Goal: Information Seeking & Learning: Learn about a topic

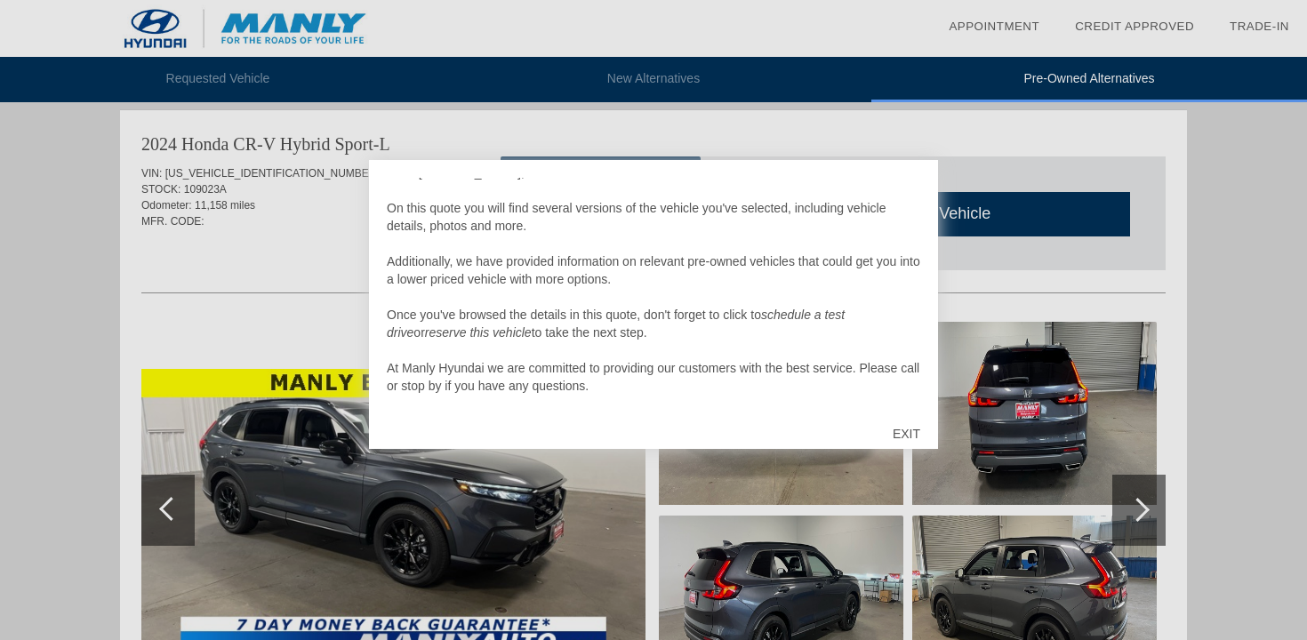
scroll to position [18, 0]
click at [897, 431] on div "EXIT" at bounding box center [906, 433] width 63 height 53
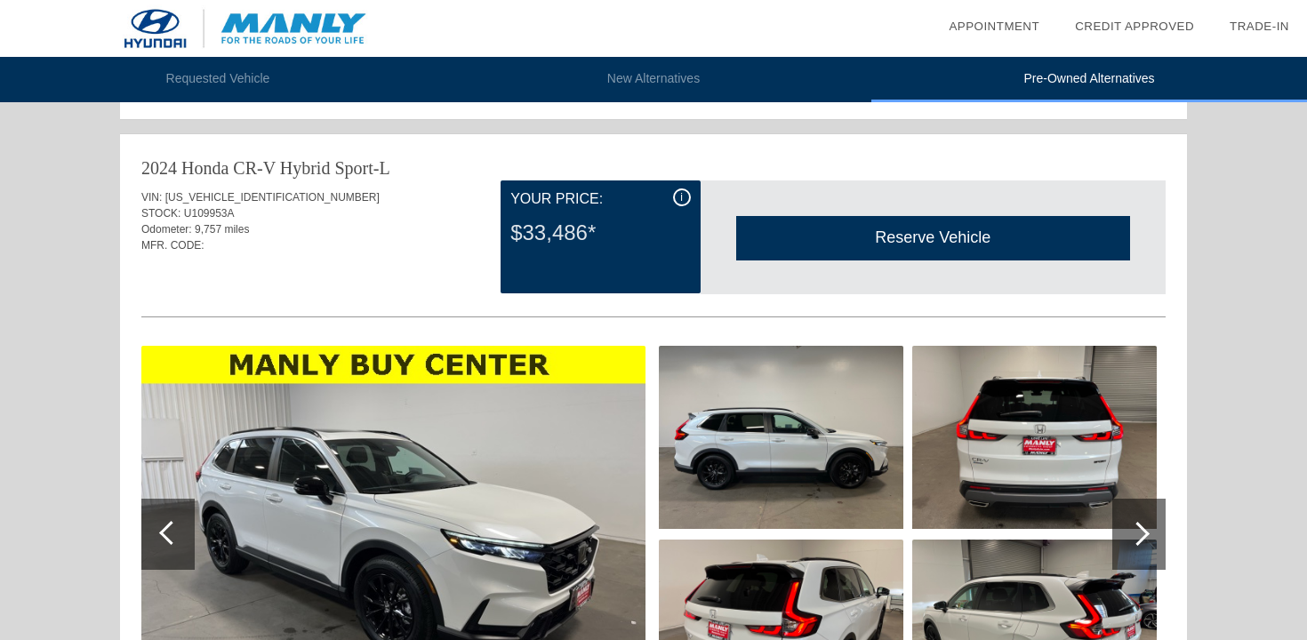
scroll to position [1787, 0]
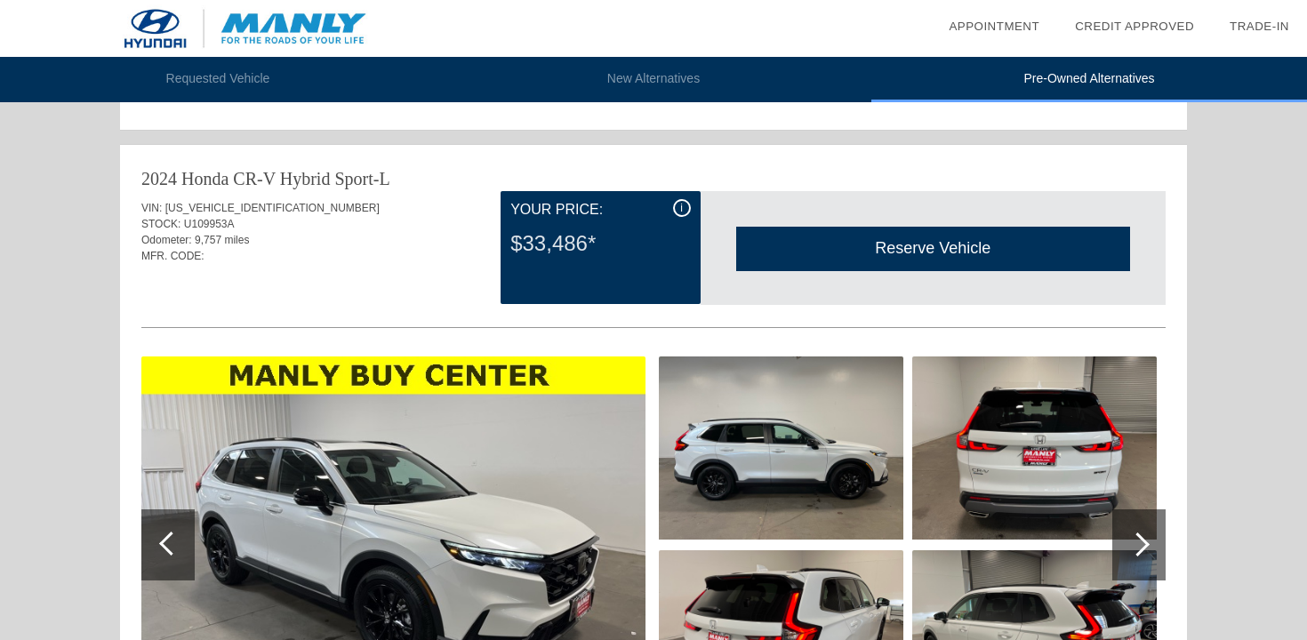
click at [590, 513] on img at bounding box center [393, 545] width 504 height 377
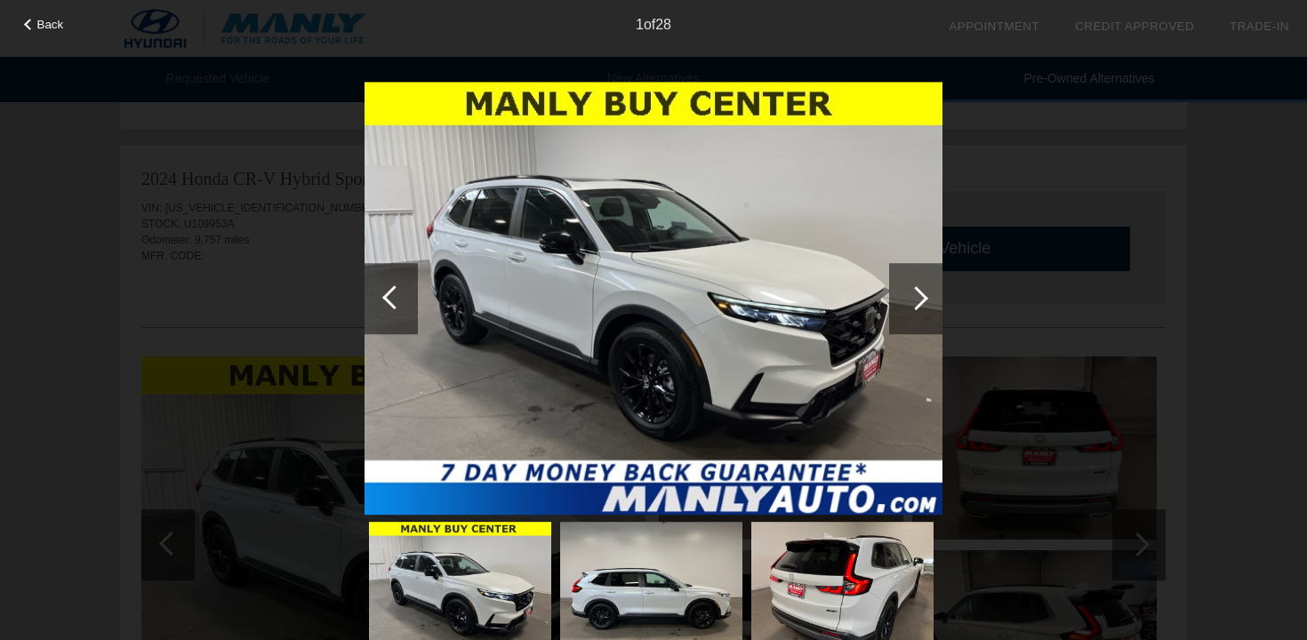
click at [904, 295] on div at bounding box center [915, 298] width 53 height 71
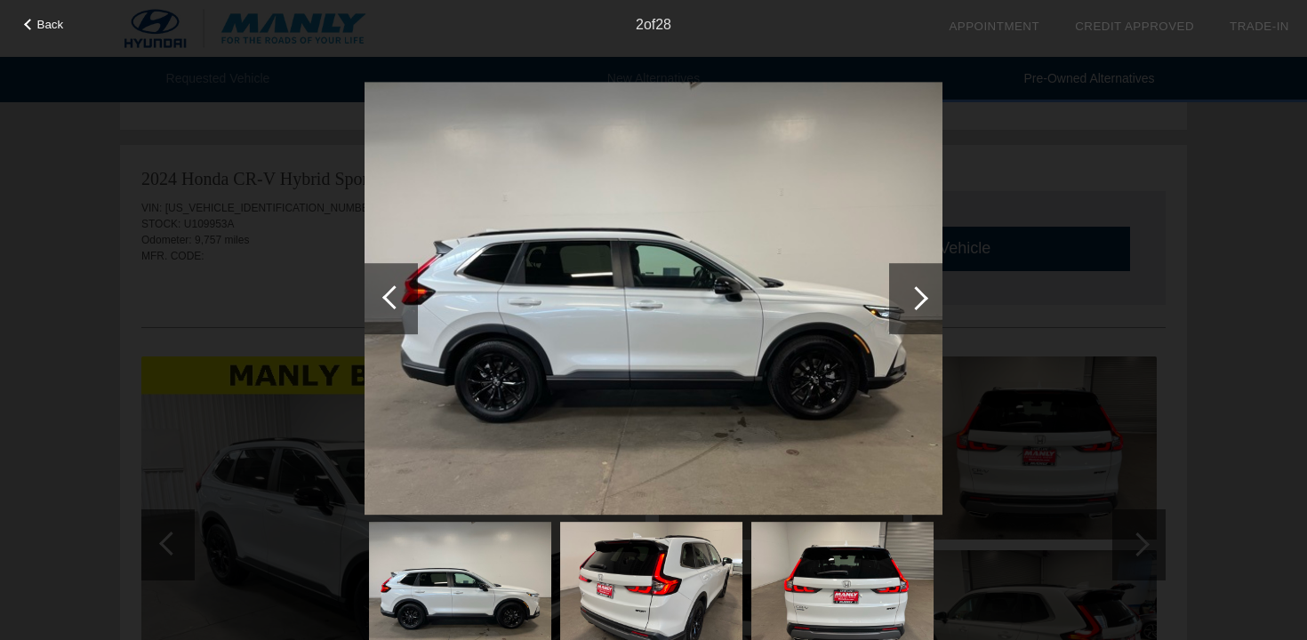
click at [904, 295] on div at bounding box center [915, 298] width 53 height 71
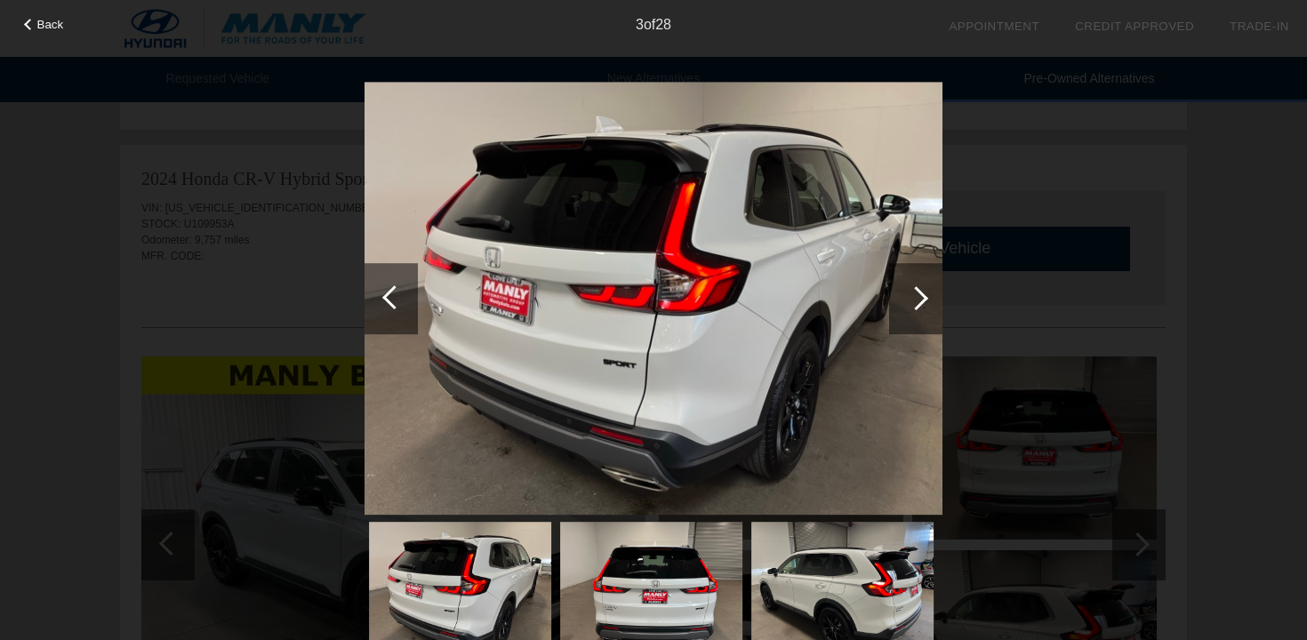
click at [904, 295] on div at bounding box center [915, 298] width 53 height 71
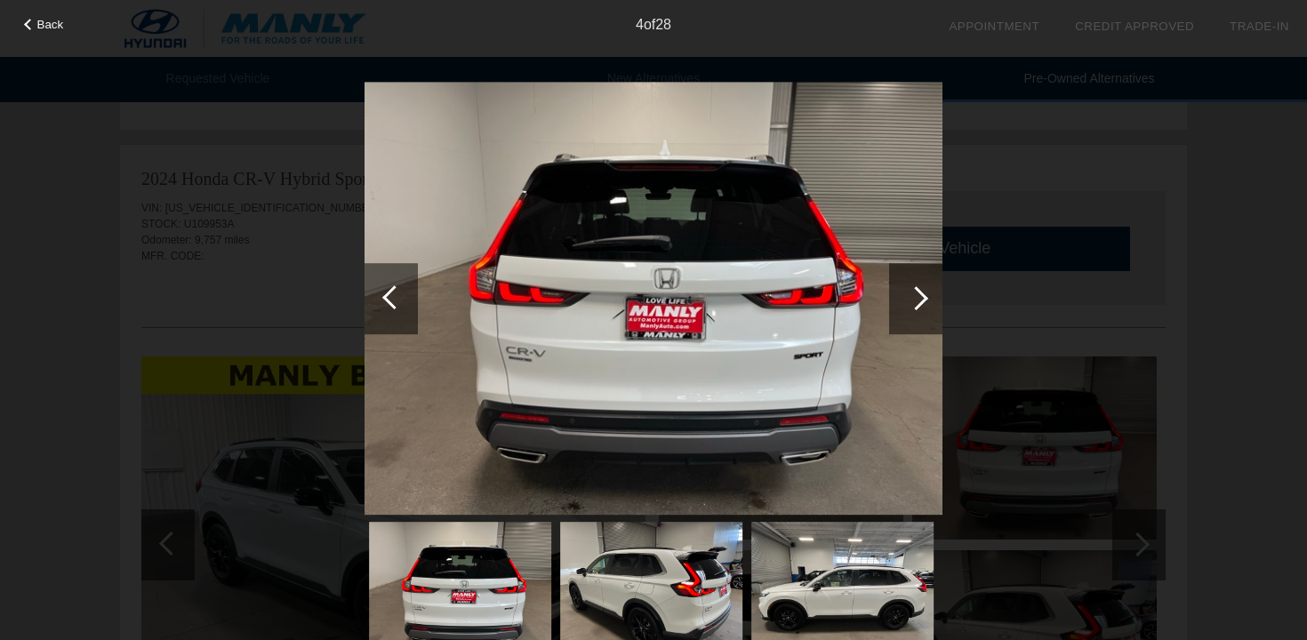
click at [904, 295] on div at bounding box center [915, 298] width 53 height 71
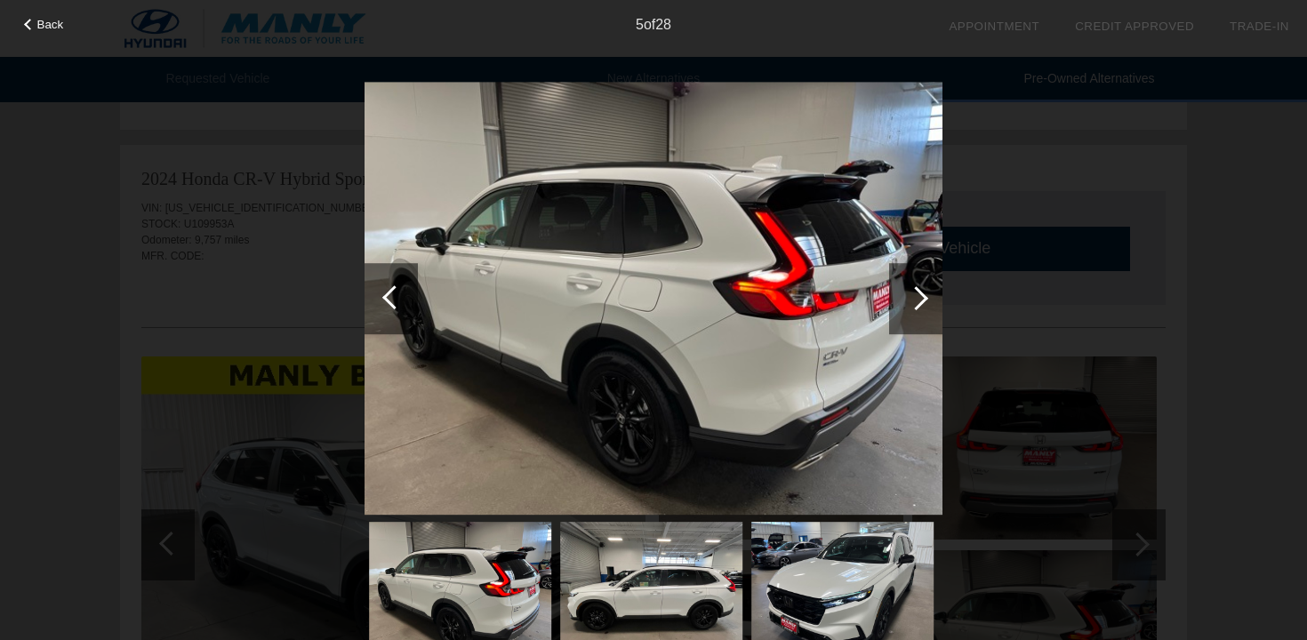
click at [904, 295] on div at bounding box center [915, 298] width 53 height 71
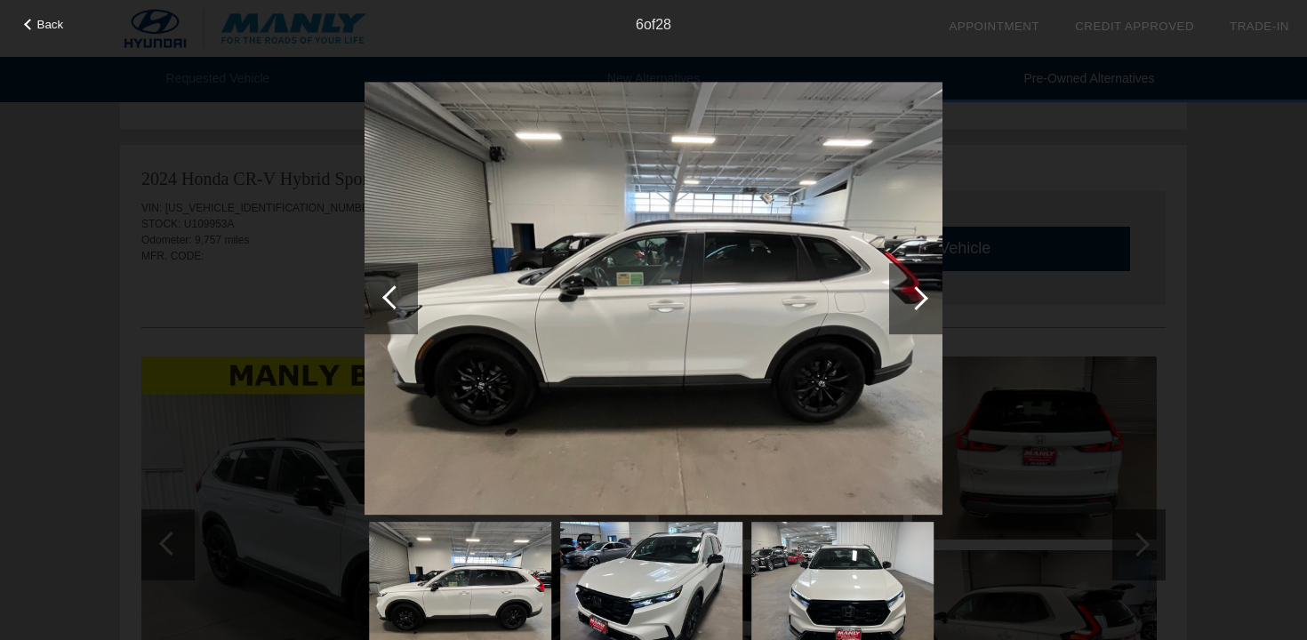
click at [904, 295] on div at bounding box center [915, 298] width 53 height 71
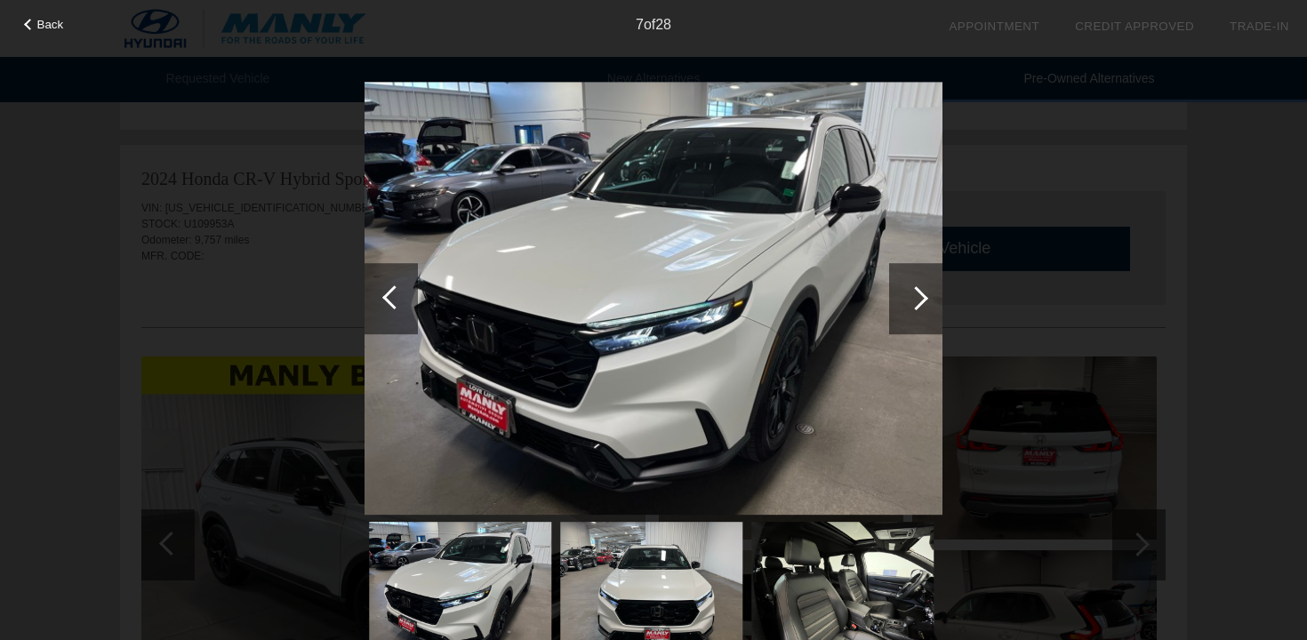
click at [904, 295] on div at bounding box center [915, 298] width 53 height 71
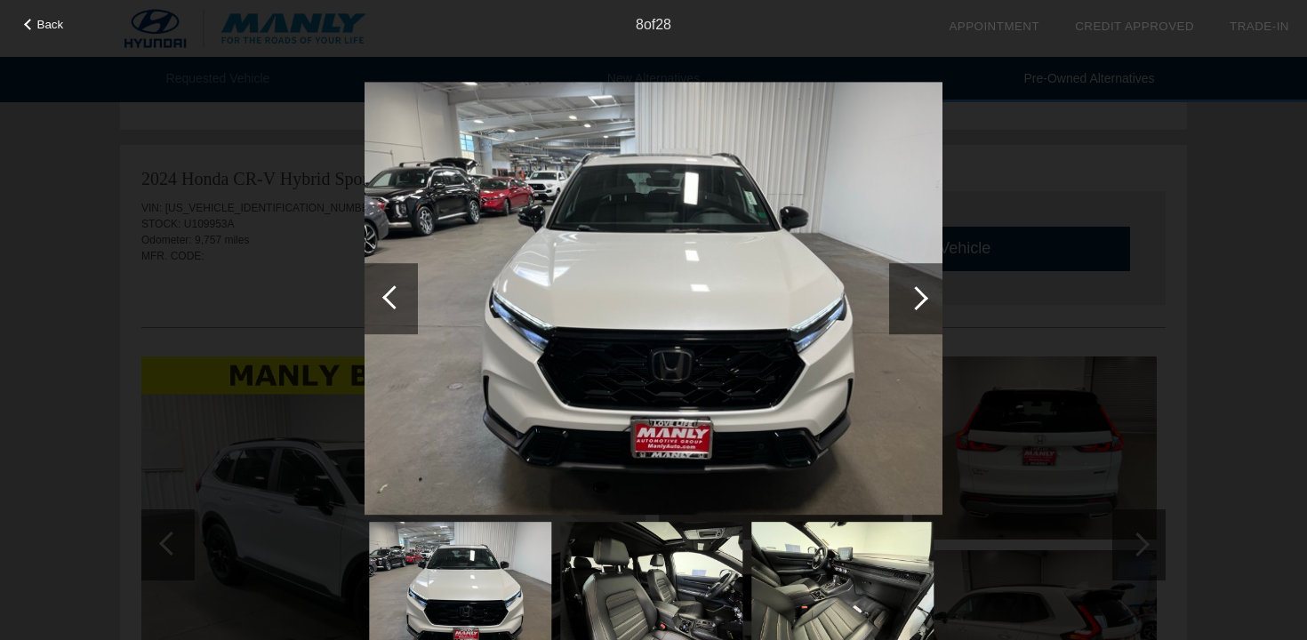
click at [904, 295] on div at bounding box center [915, 298] width 53 height 71
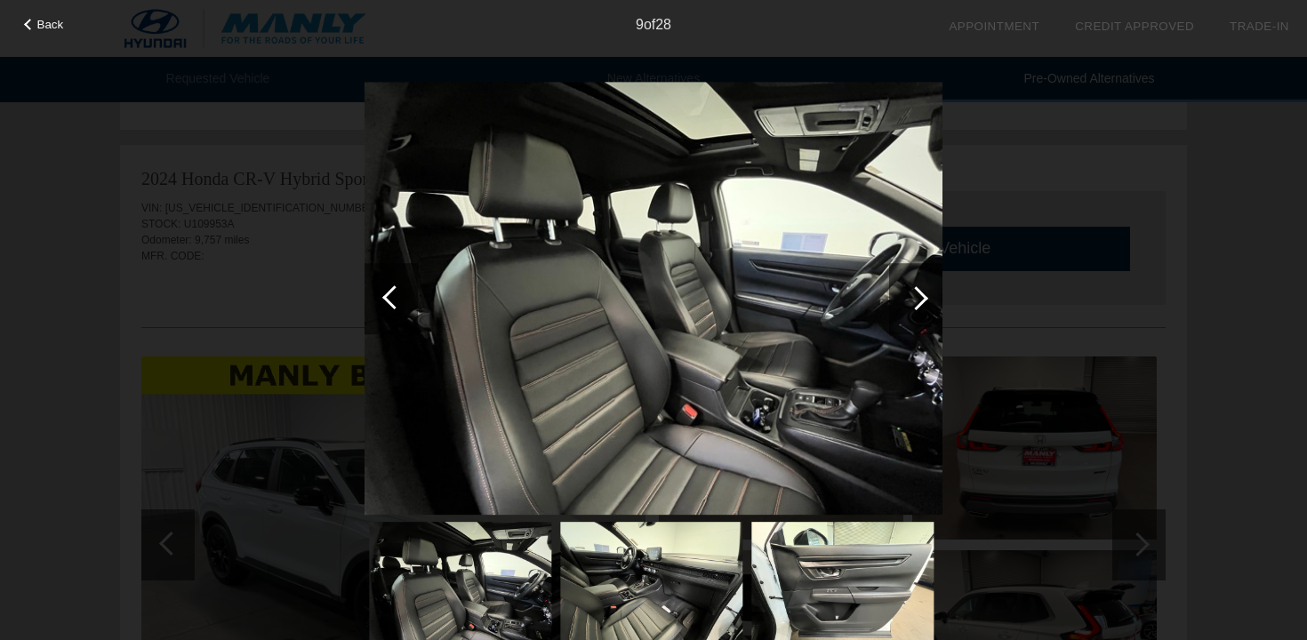
click at [904, 295] on div at bounding box center [915, 298] width 53 height 71
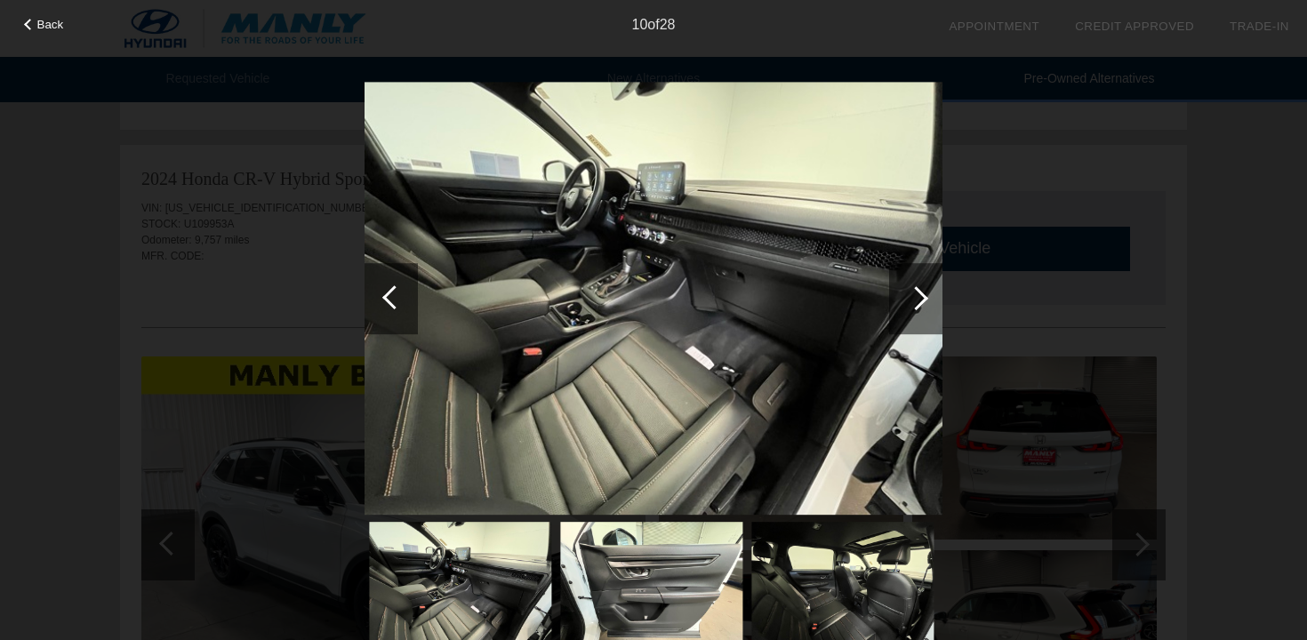
click at [904, 295] on div at bounding box center [915, 298] width 53 height 71
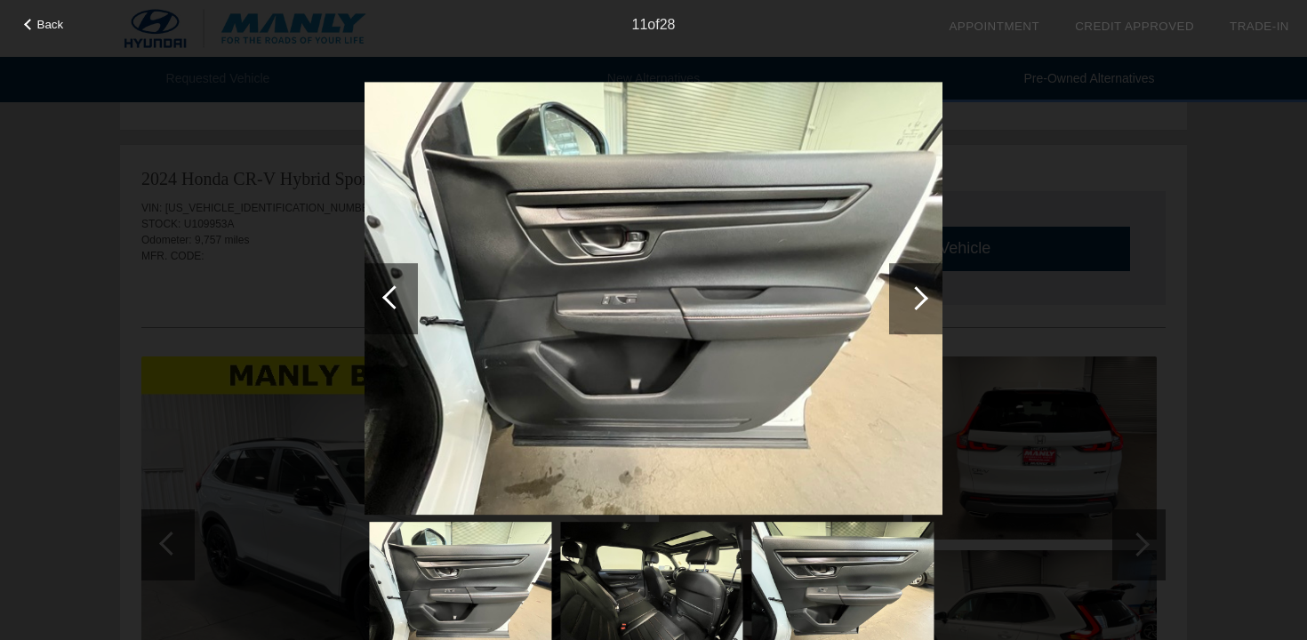
click at [393, 288] on div at bounding box center [394, 297] width 24 height 24
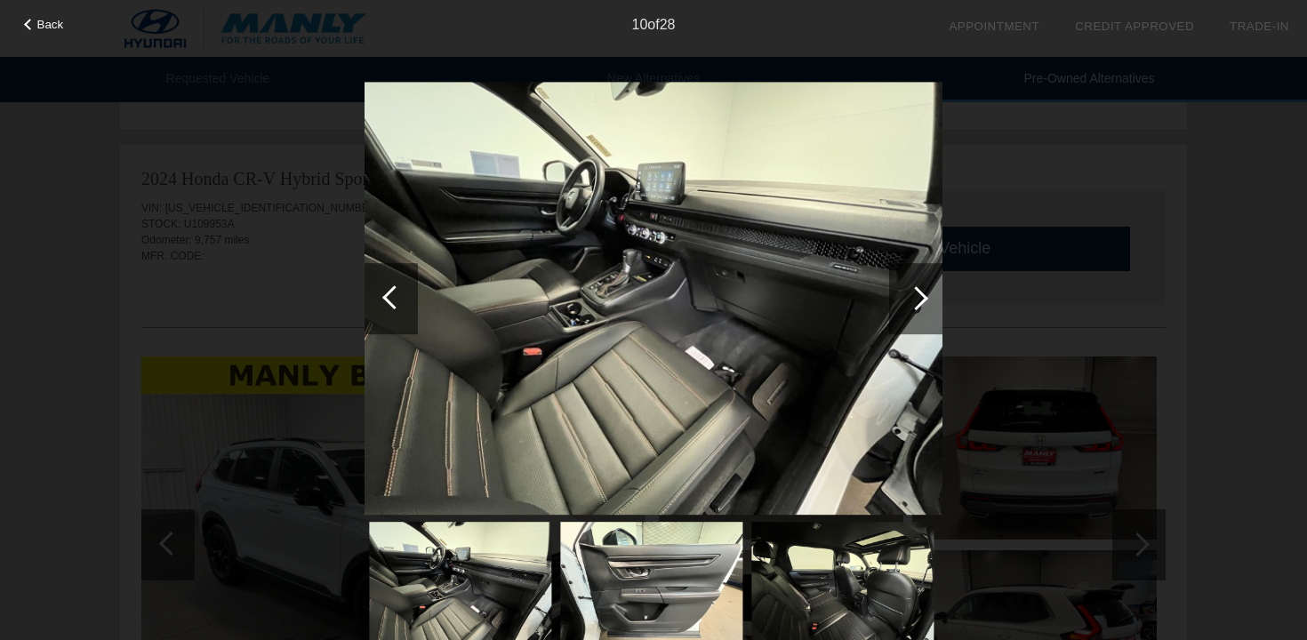
click at [393, 288] on div at bounding box center [394, 297] width 24 height 24
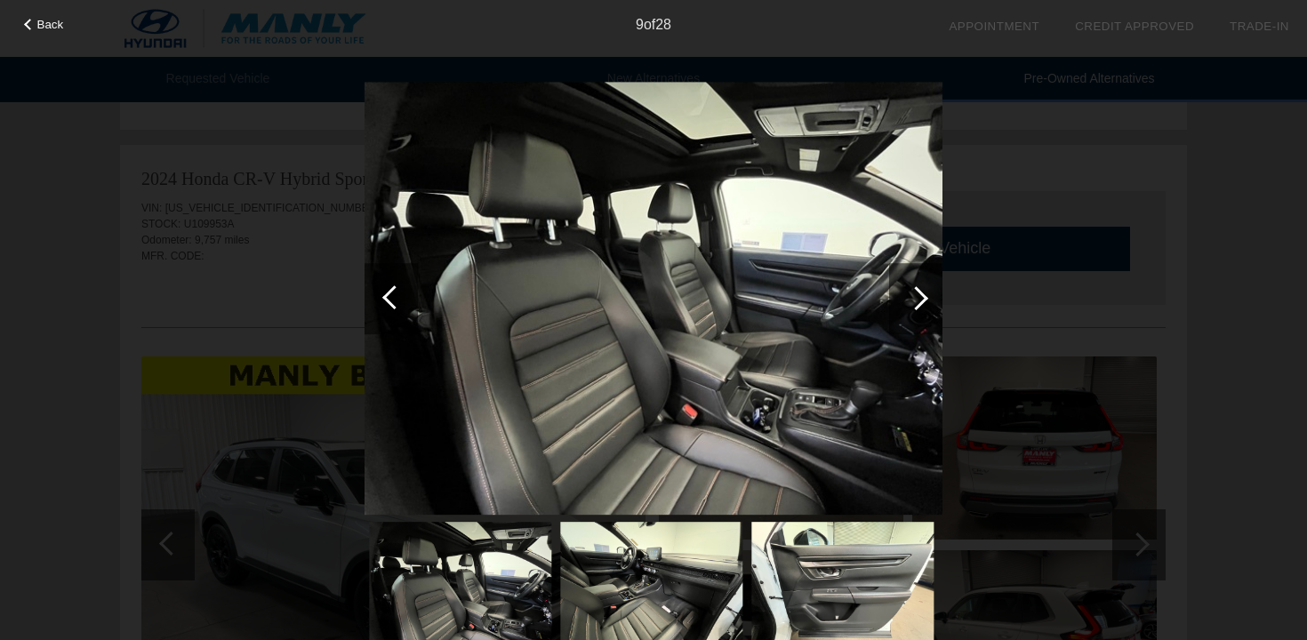
click at [393, 288] on div at bounding box center [394, 297] width 24 height 24
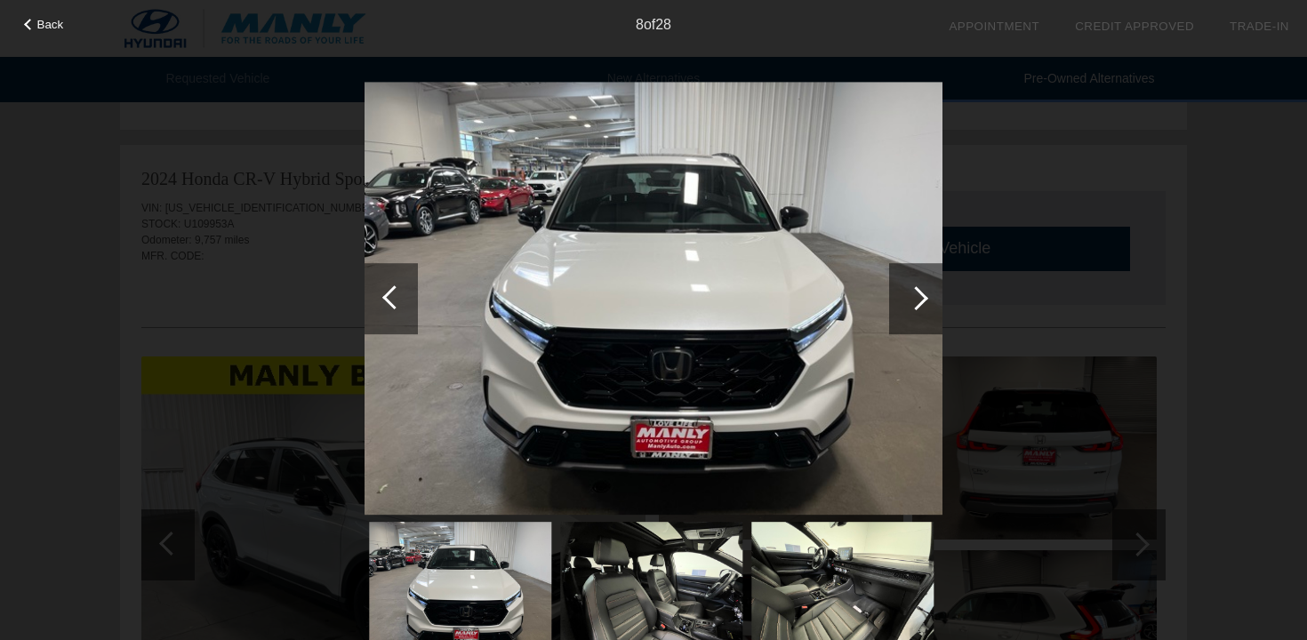
click at [915, 277] on div at bounding box center [915, 298] width 53 height 71
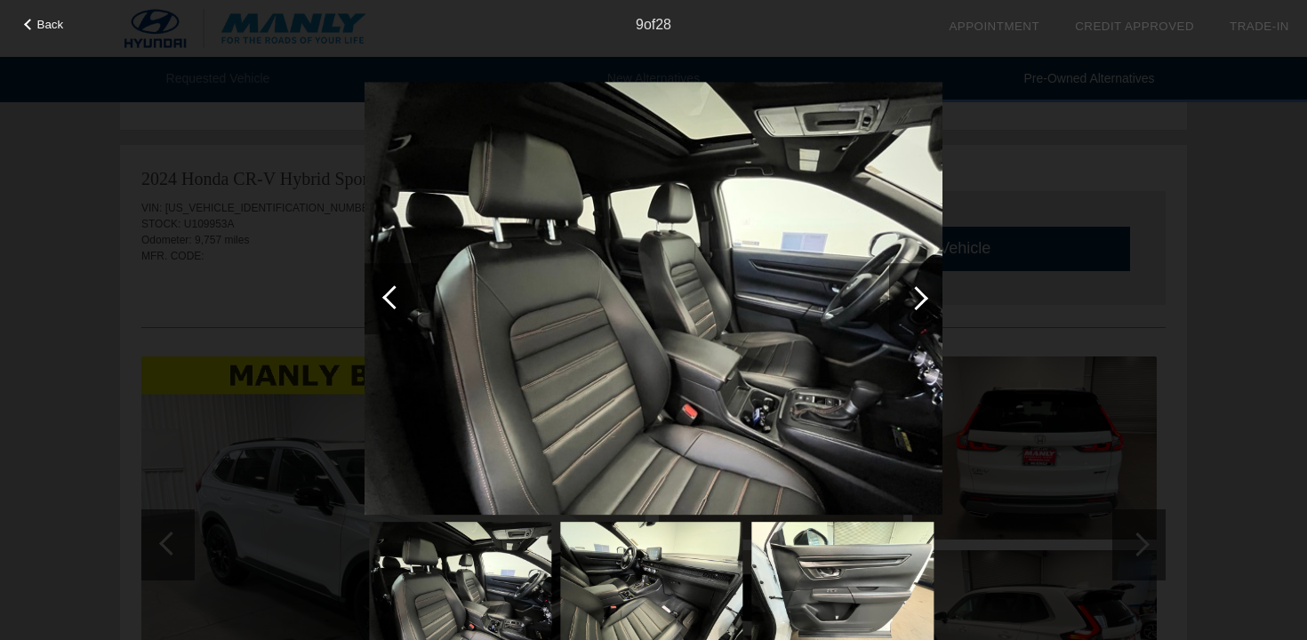
click at [915, 281] on div at bounding box center [915, 298] width 53 height 71
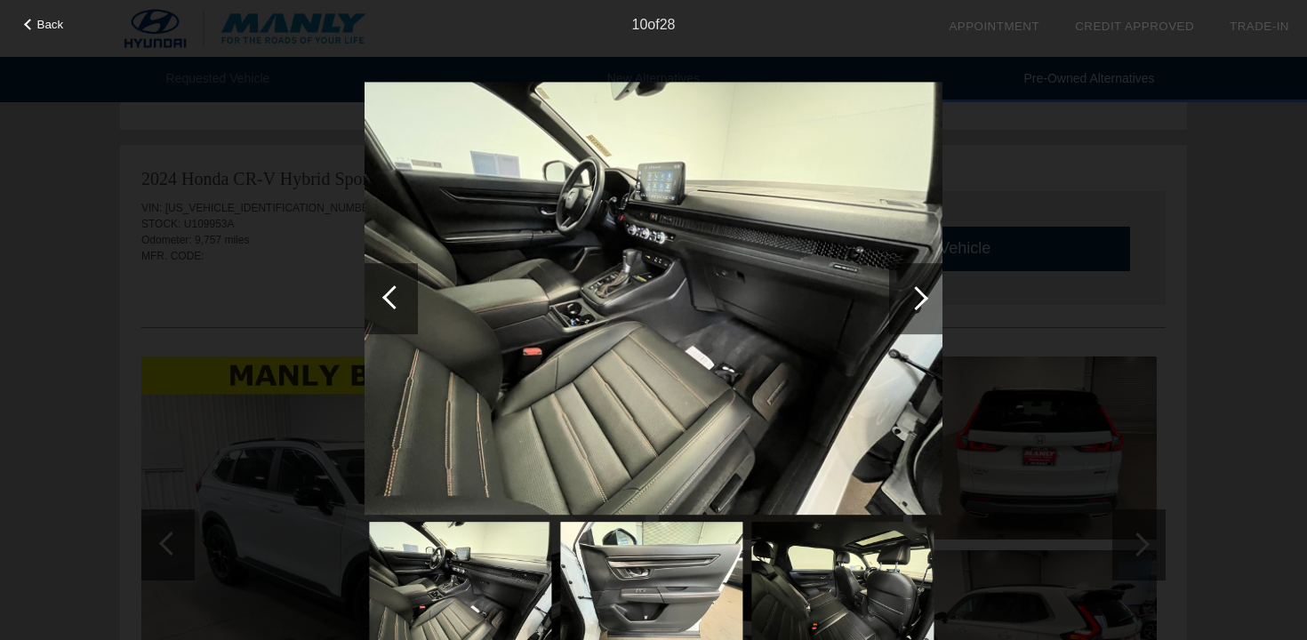
click at [915, 281] on div at bounding box center [915, 298] width 53 height 71
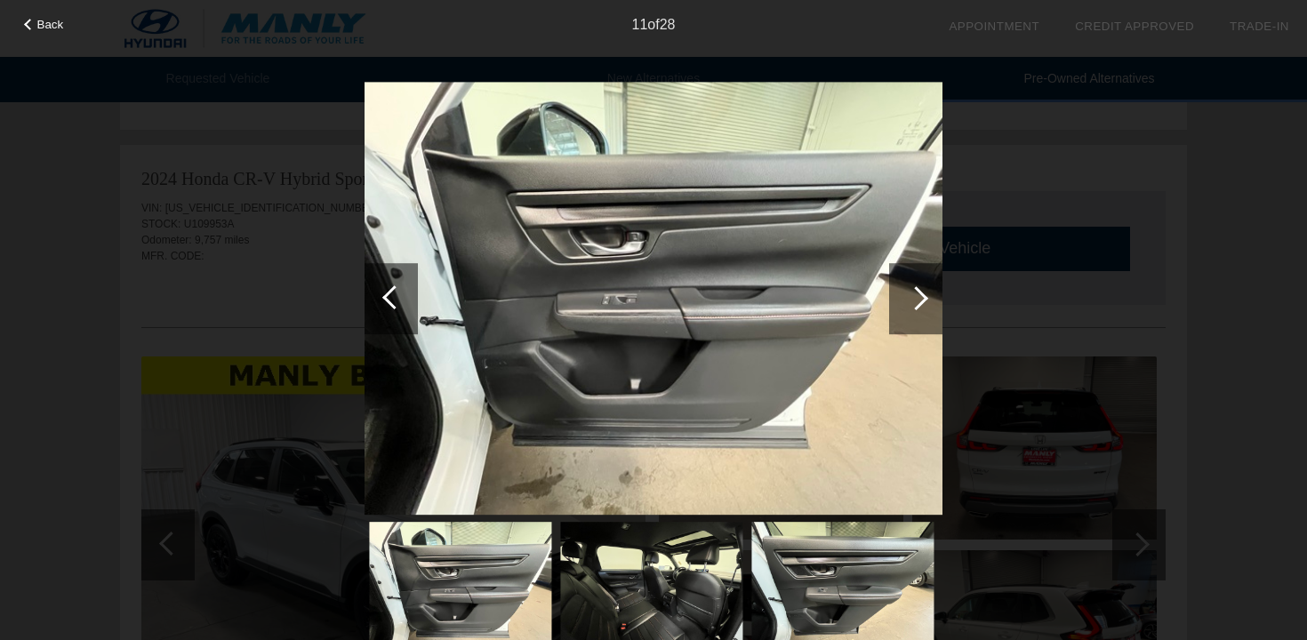
click at [915, 281] on div at bounding box center [915, 298] width 53 height 71
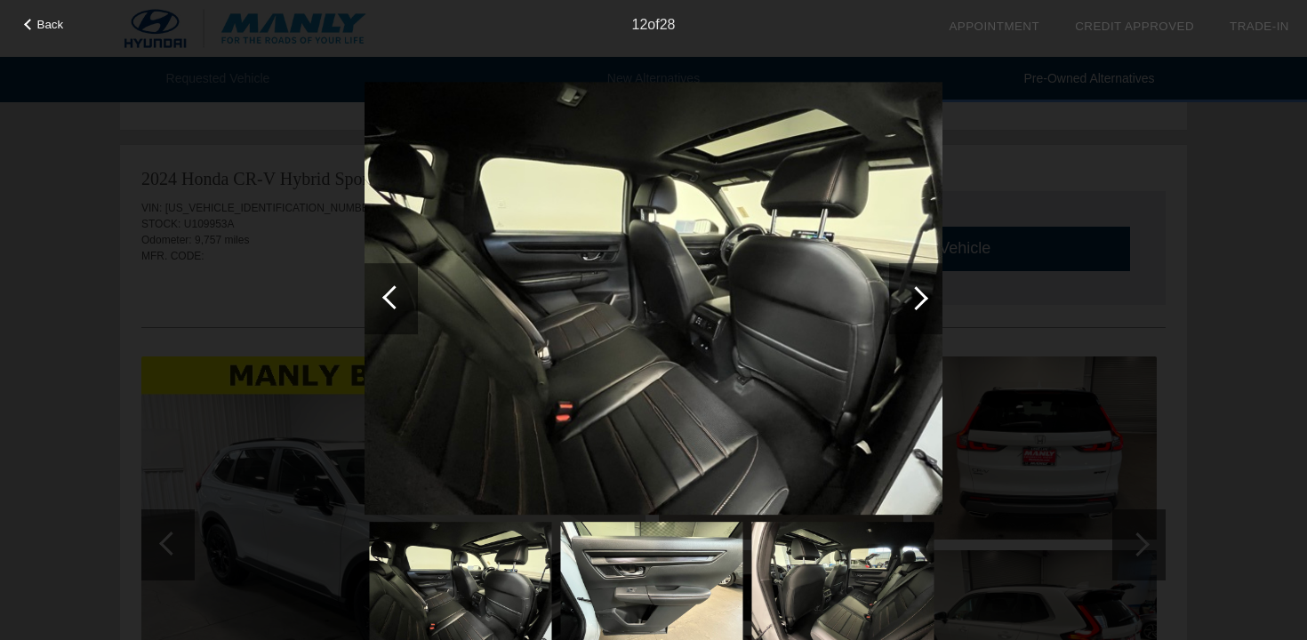
click at [915, 281] on div at bounding box center [915, 298] width 53 height 71
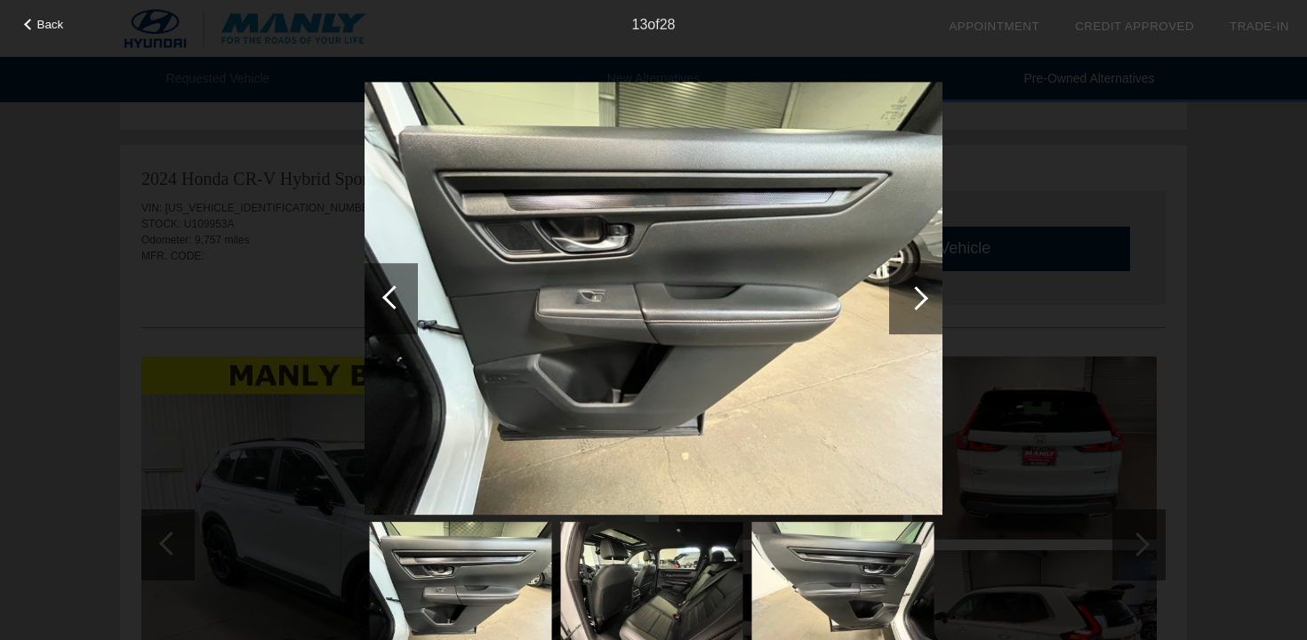
click at [915, 281] on div at bounding box center [915, 298] width 53 height 71
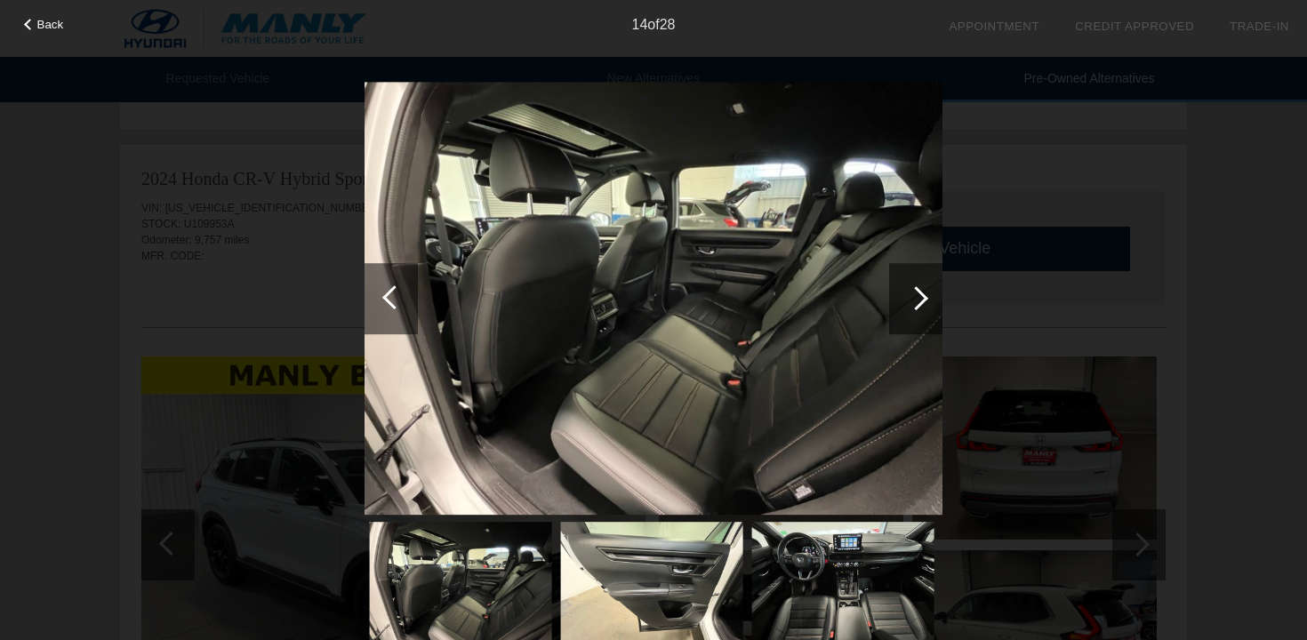
click at [915, 281] on div at bounding box center [915, 298] width 53 height 71
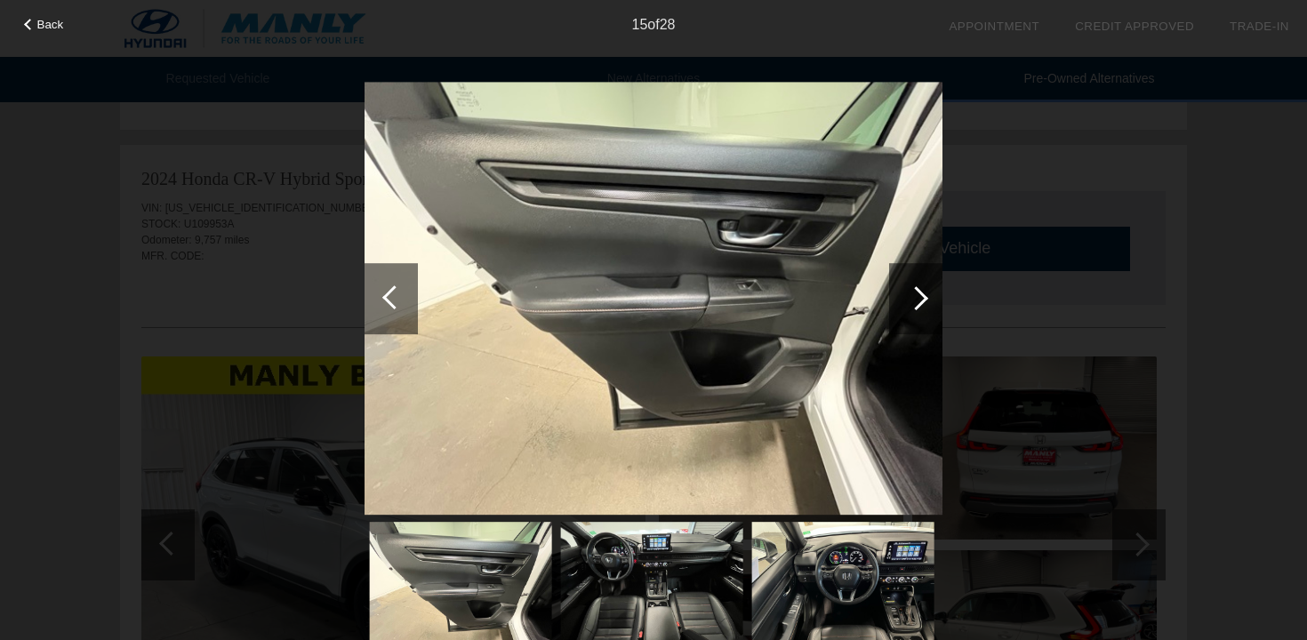
click at [915, 281] on div at bounding box center [915, 298] width 53 height 71
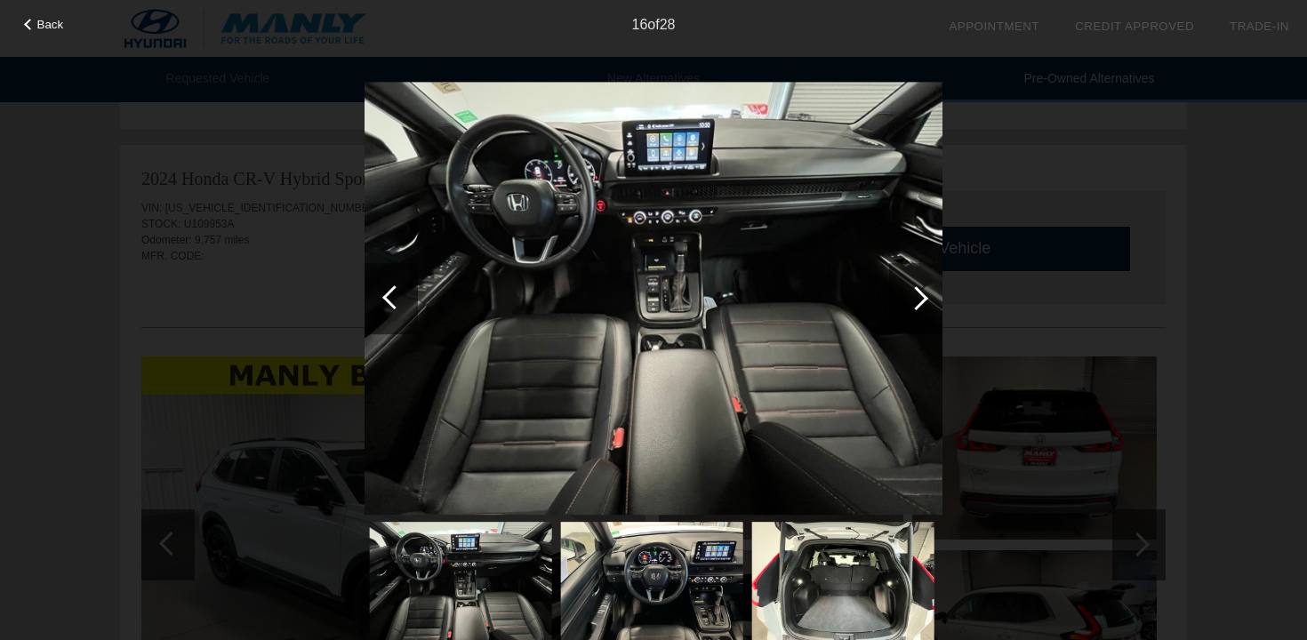
click at [915, 281] on div at bounding box center [915, 298] width 53 height 71
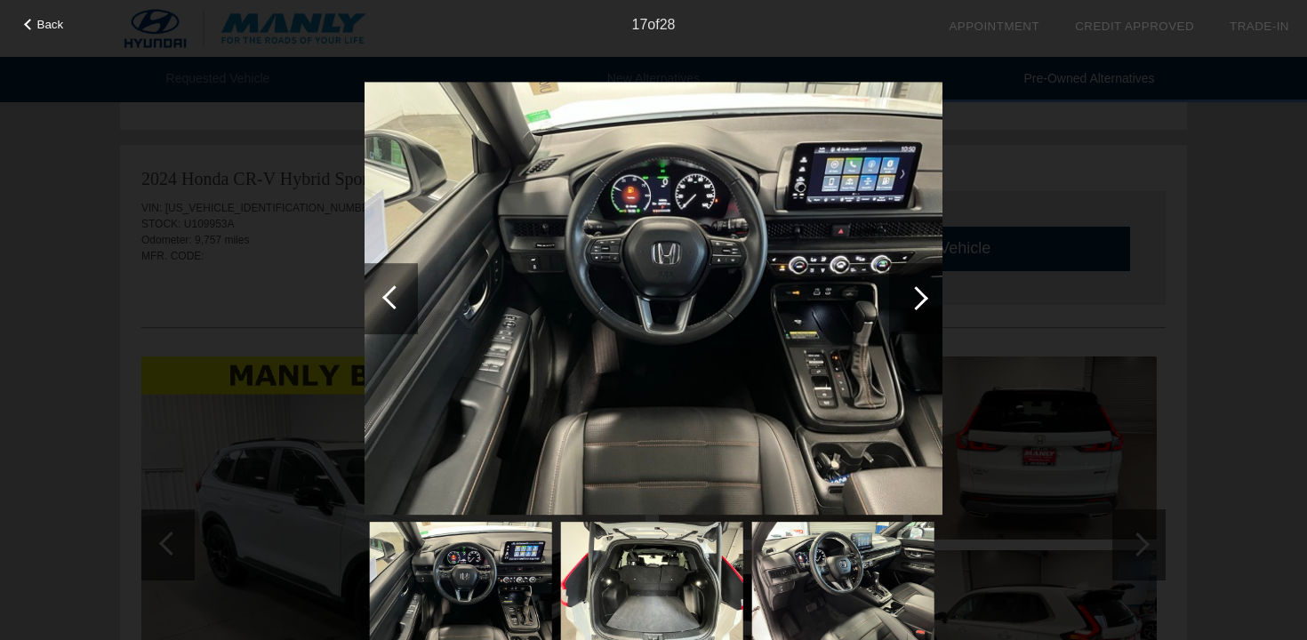
click at [915, 281] on div at bounding box center [915, 298] width 53 height 71
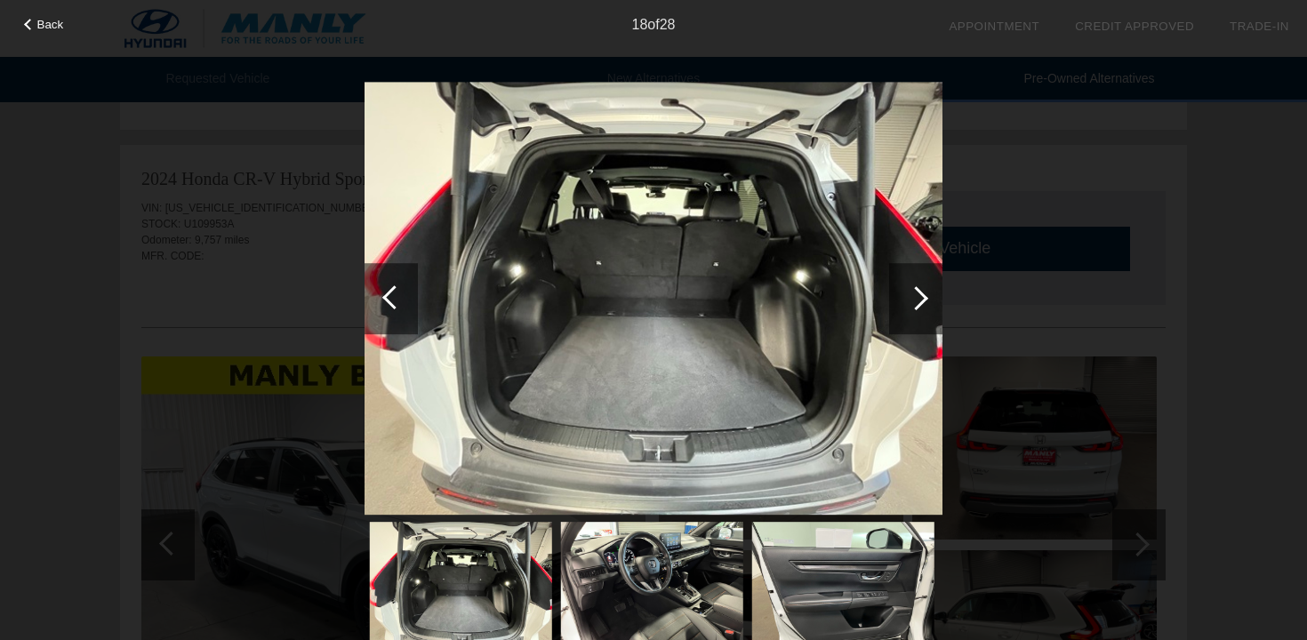
click at [915, 281] on div at bounding box center [915, 298] width 53 height 71
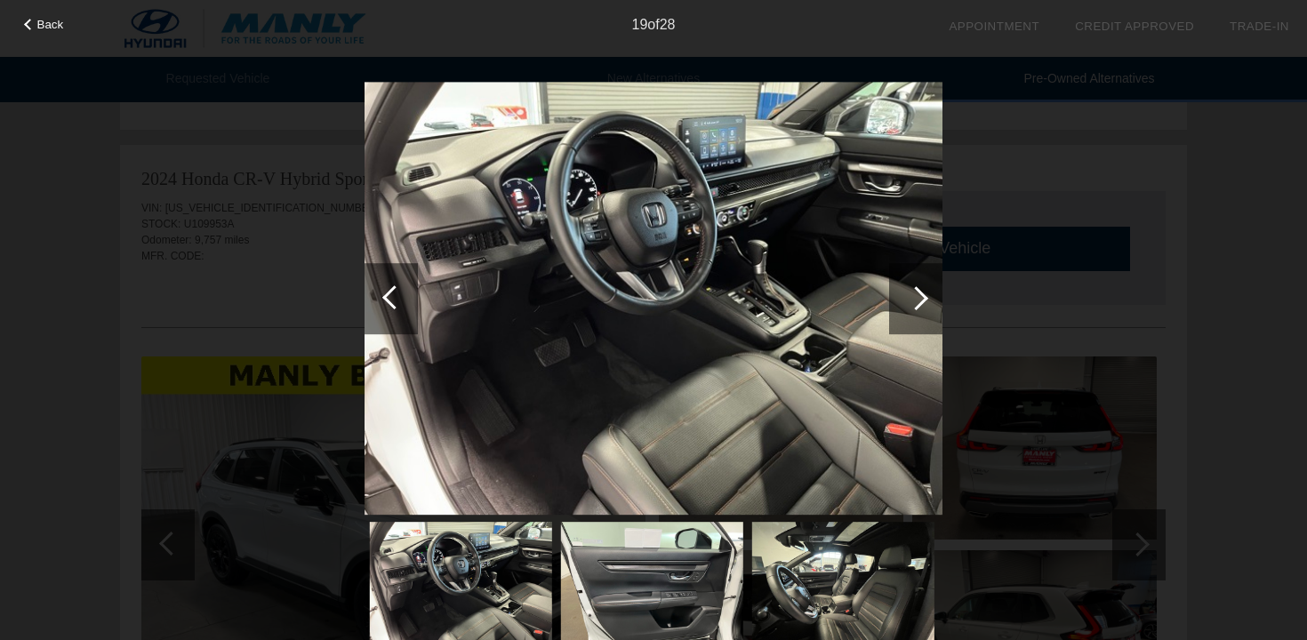
click at [915, 281] on div at bounding box center [915, 298] width 53 height 71
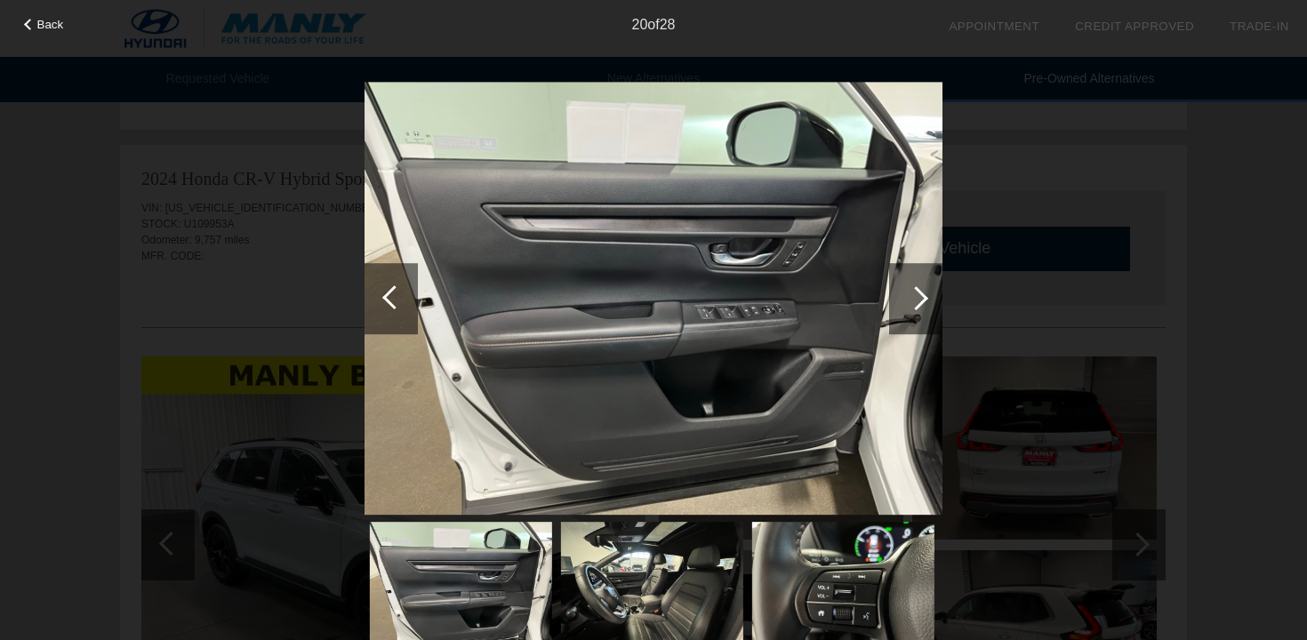
click at [915, 281] on div at bounding box center [915, 298] width 53 height 71
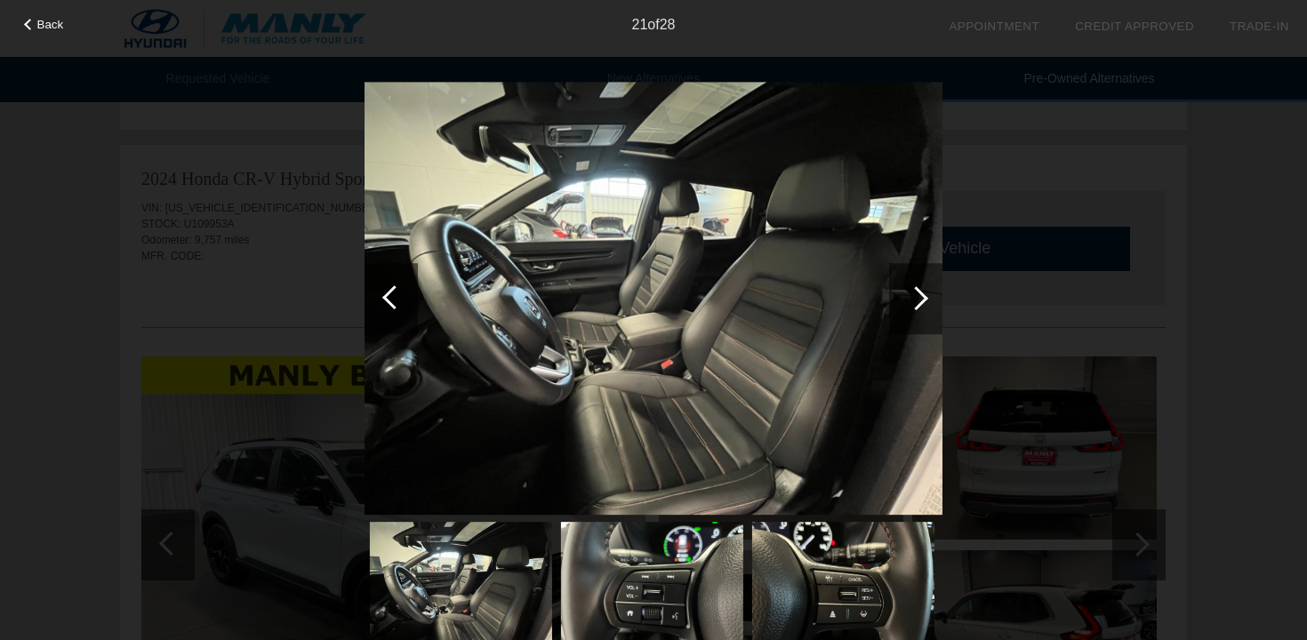
click at [915, 281] on div at bounding box center [915, 298] width 53 height 71
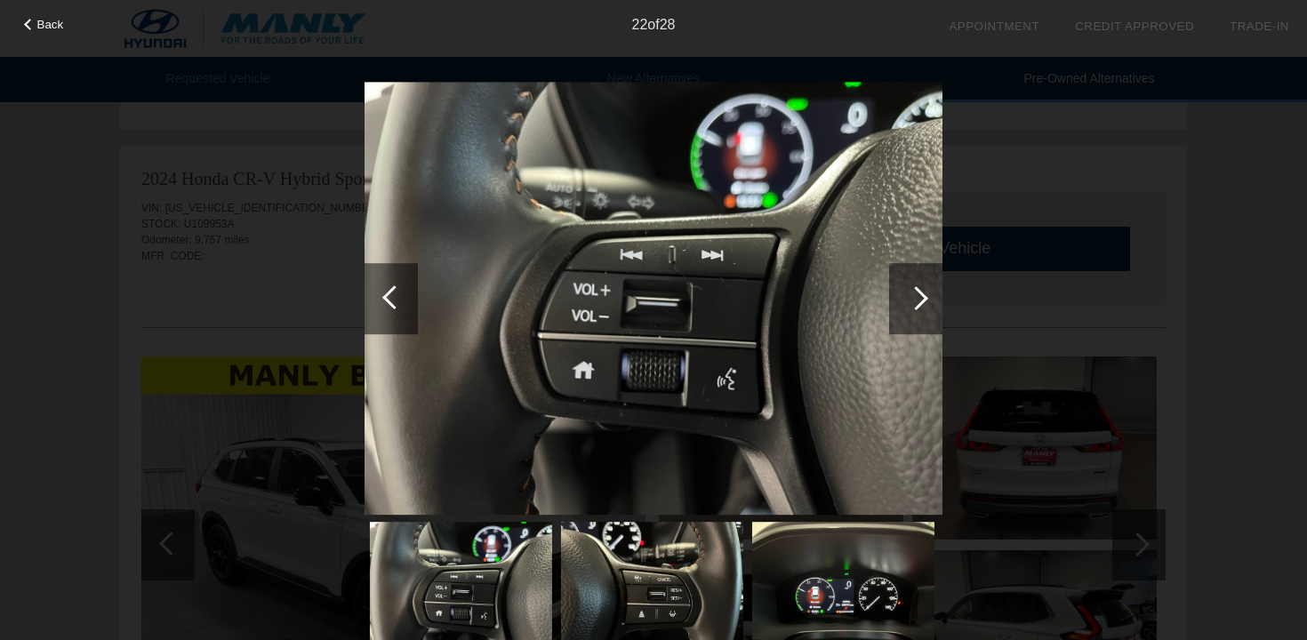
click at [915, 281] on div at bounding box center [915, 298] width 53 height 71
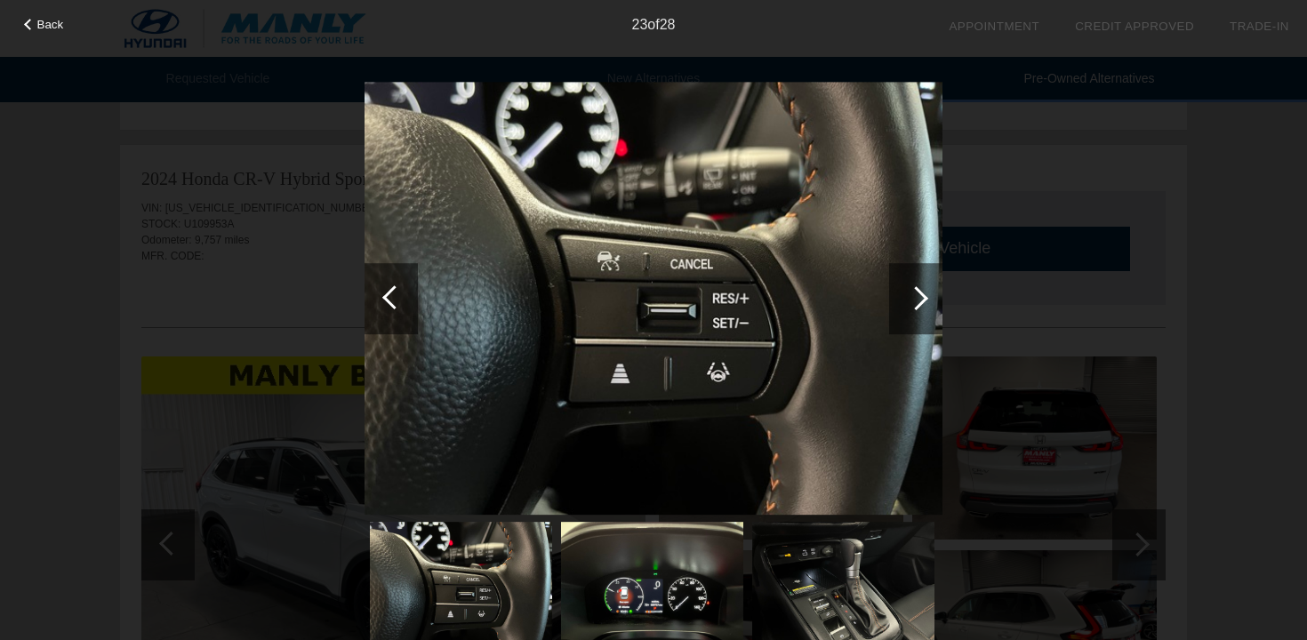
click at [915, 281] on div at bounding box center [915, 298] width 53 height 71
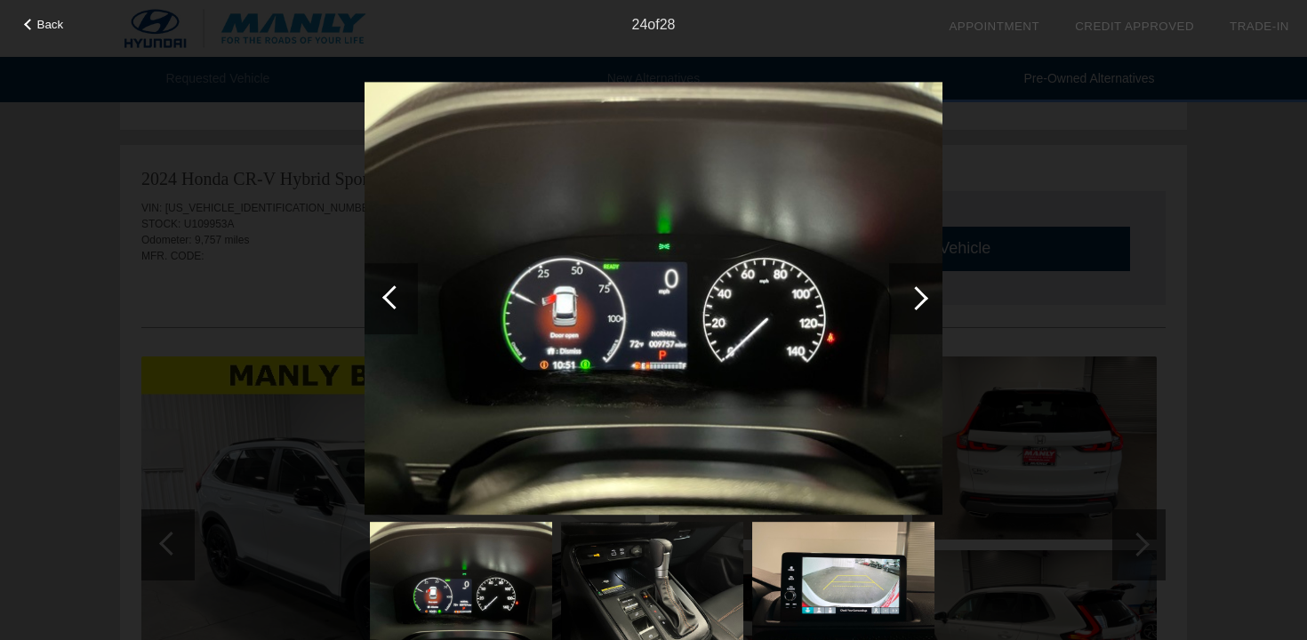
click at [915, 281] on div at bounding box center [915, 298] width 53 height 71
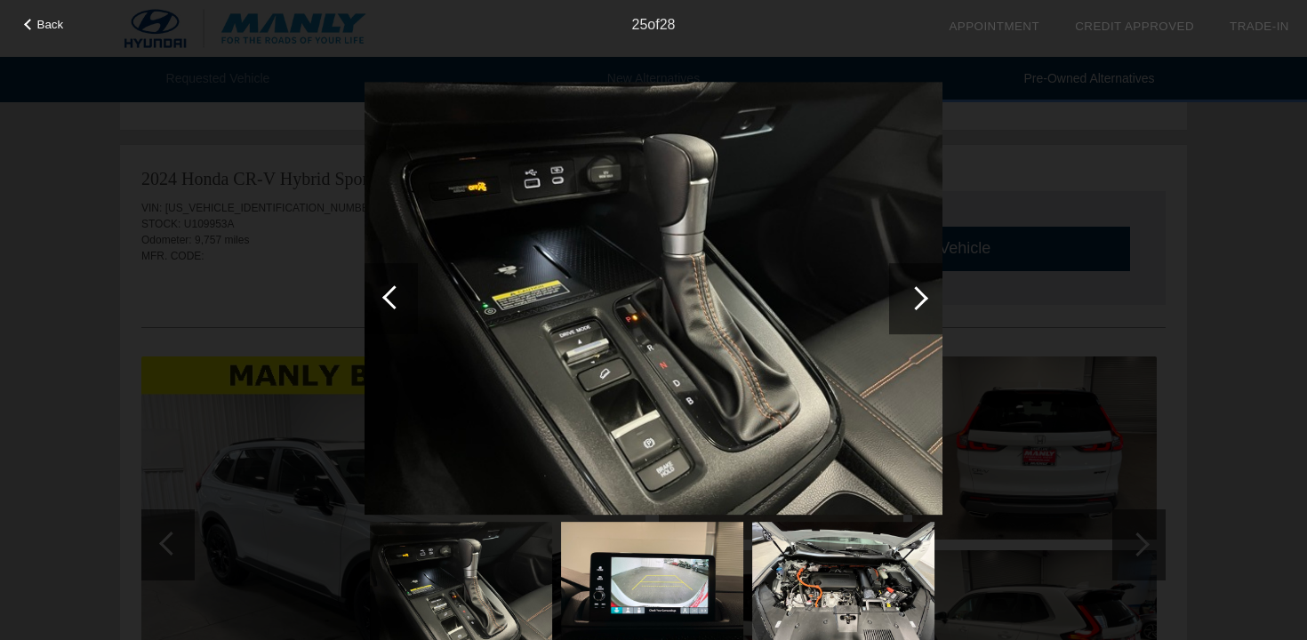
click at [915, 281] on div at bounding box center [915, 298] width 53 height 71
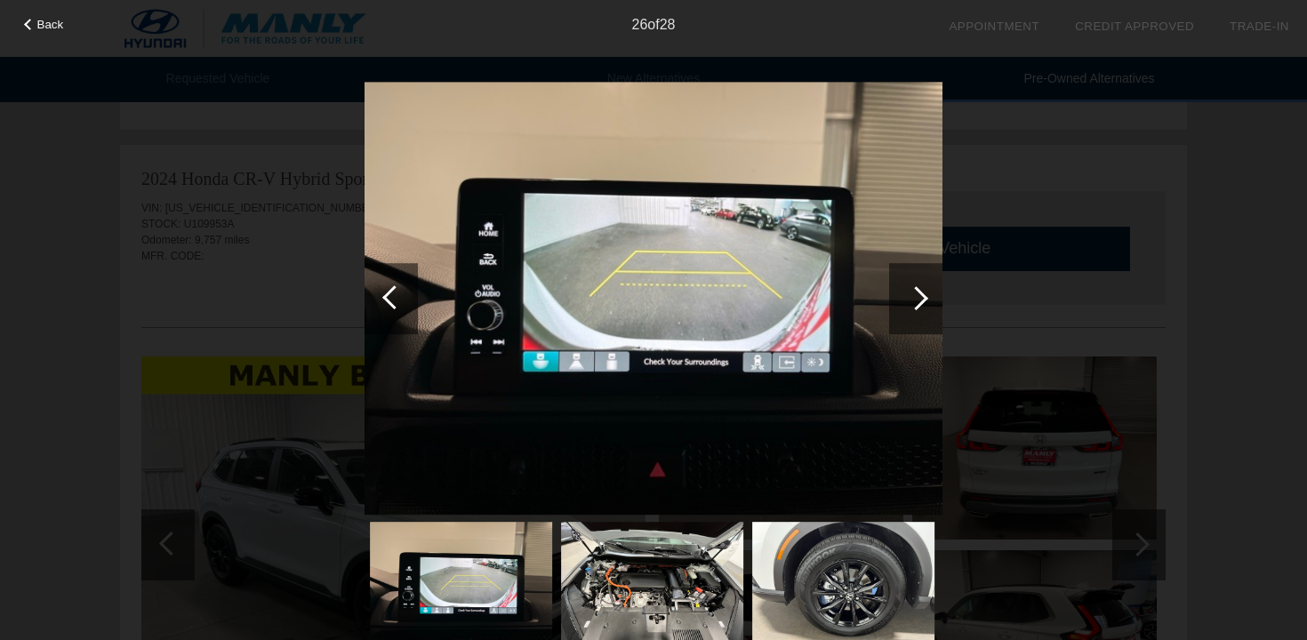
click at [378, 287] on div at bounding box center [391, 298] width 53 height 71
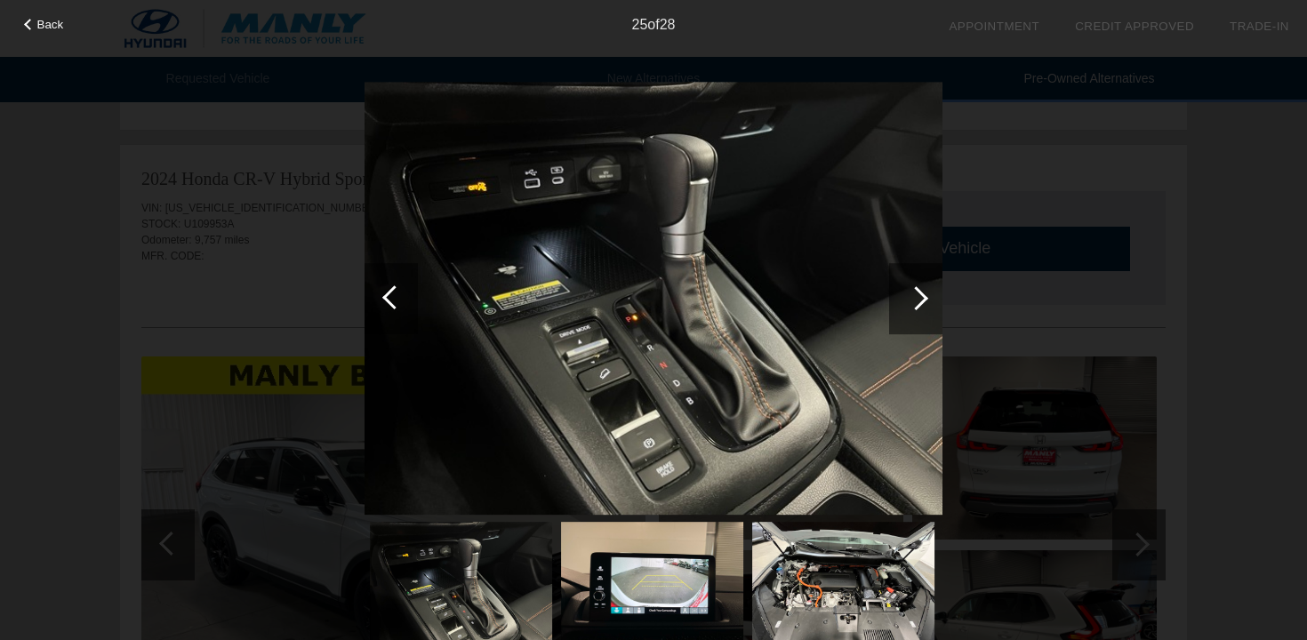
click at [912, 290] on div at bounding box center [916, 298] width 24 height 24
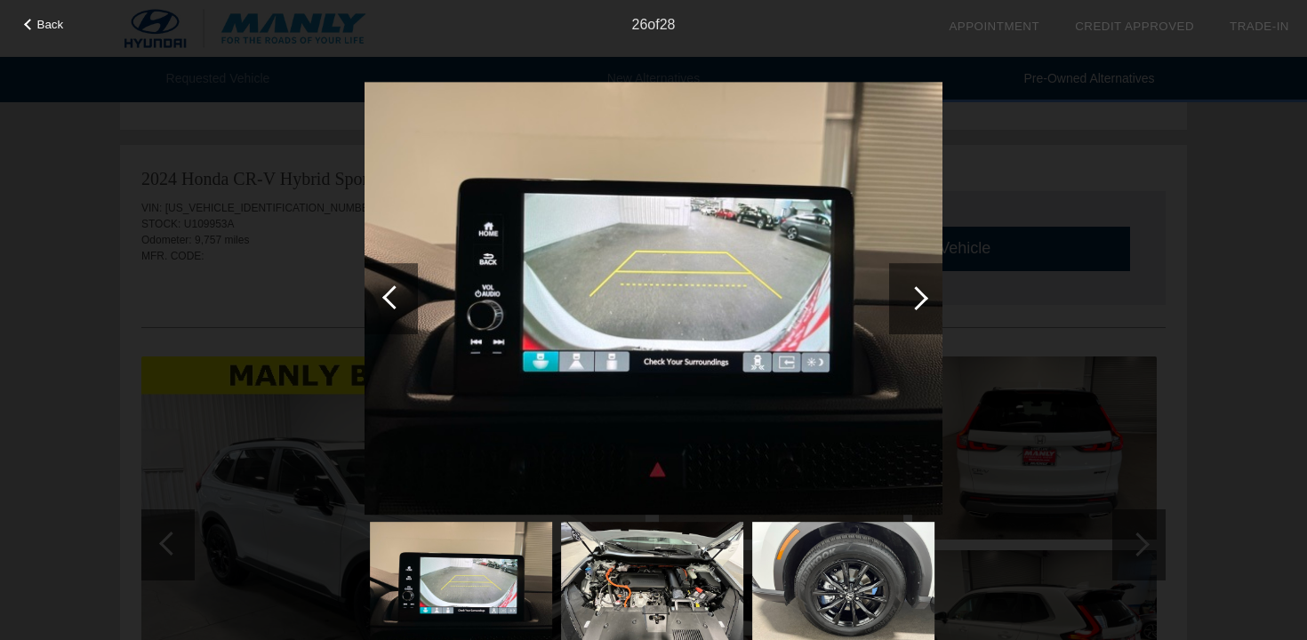
click at [912, 290] on div at bounding box center [916, 298] width 24 height 24
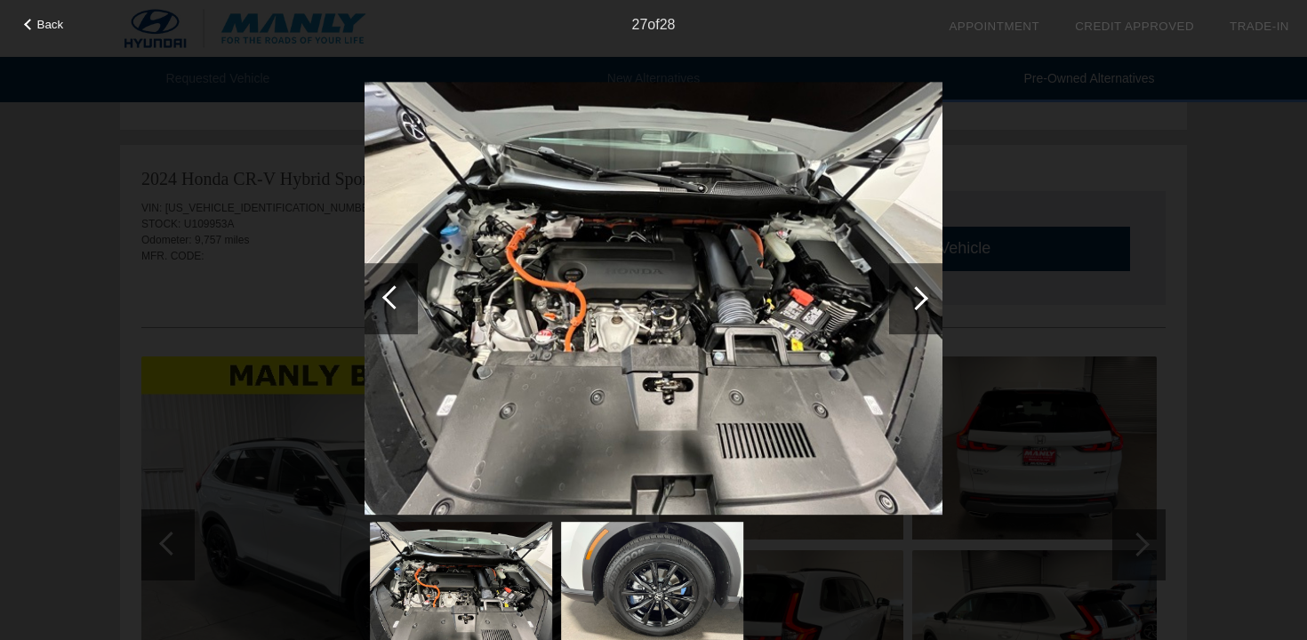
click at [912, 290] on div at bounding box center [916, 298] width 24 height 24
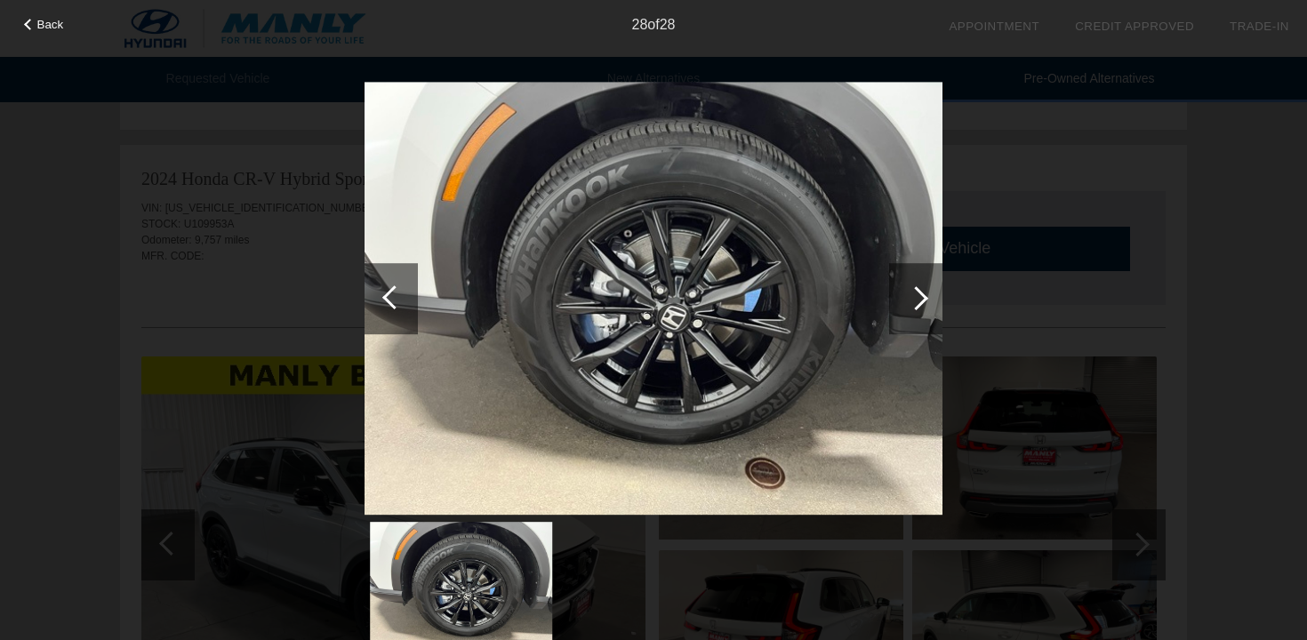
click at [912, 290] on div at bounding box center [916, 298] width 24 height 24
click at [1064, 198] on div "Back 28 of 28" at bounding box center [653, 320] width 1307 height 640
click at [1005, 88] on div "Back 28 of 28" at bounding box center [653, 320] width 1307 height 640
click at [52, 33] on div "28 of 28" at bounding box center [653, 18] width 1307 height 36
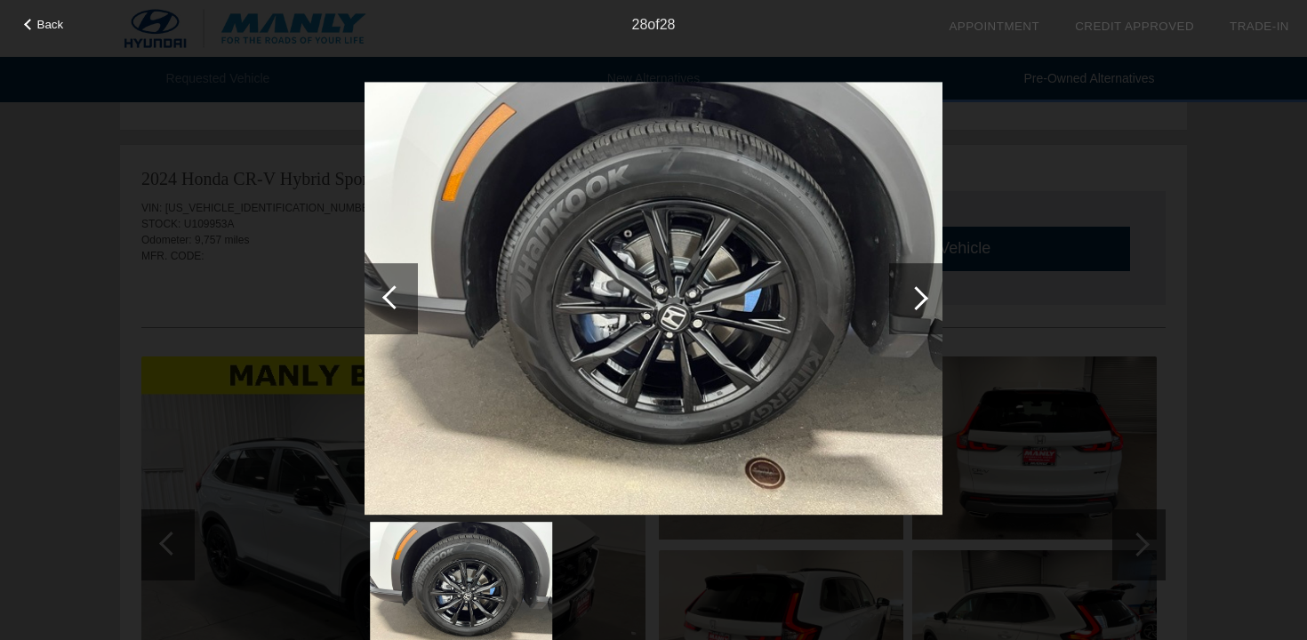
click at [53, 26] on span "Back" at bounding box center [50, 24] width 27 height 13
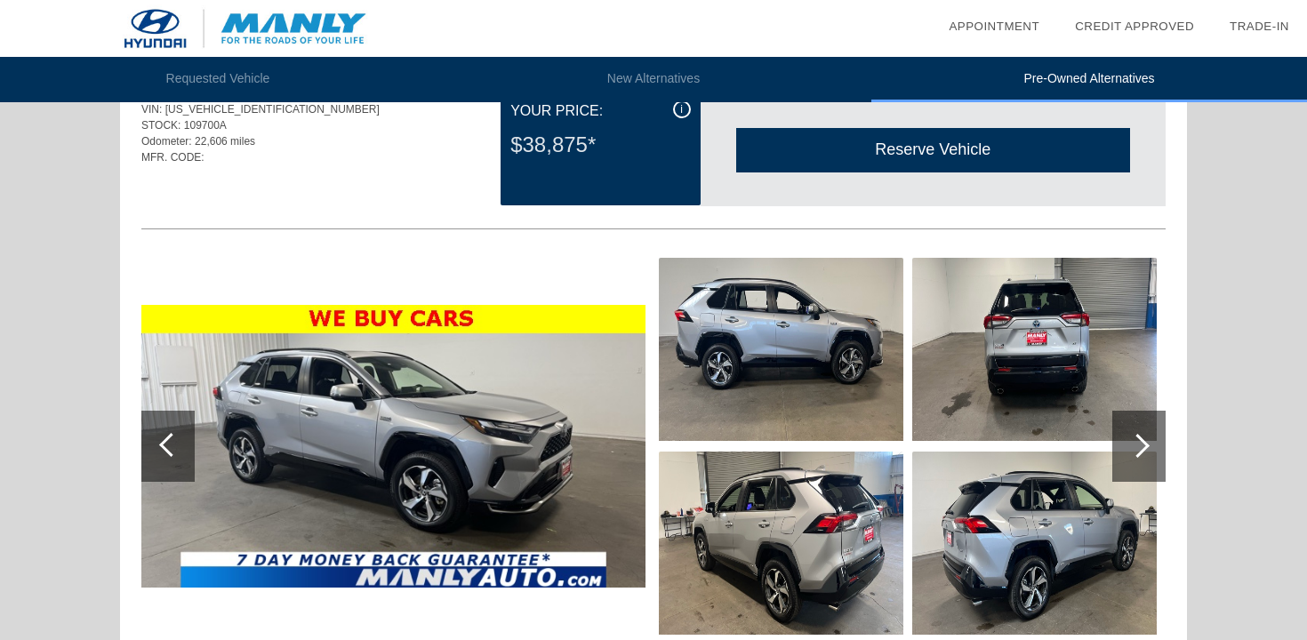
scroll to position [0, 0]
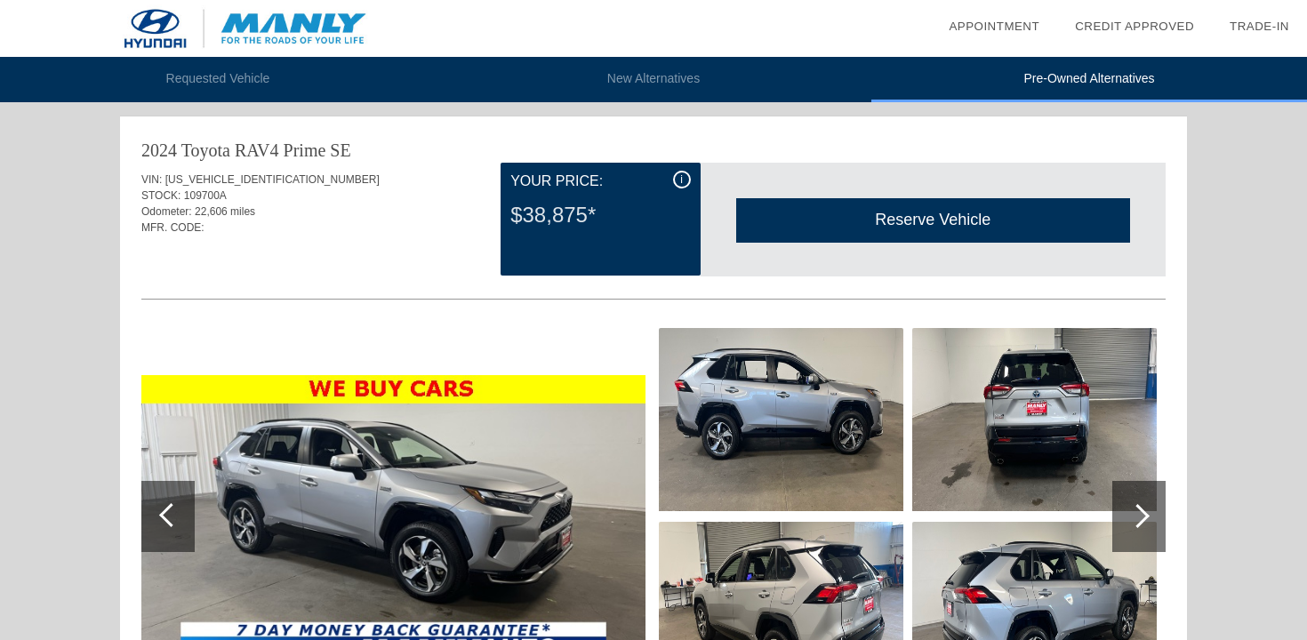
click at [1062, 77] on li "Pre-Owned Alternatives" at bounding box center [1090, 79] width 436 height 45
click at [340, 21] on img at bounding box center [245, 28] width 490 height 57
